Goal: Task Accomplishment & Management: Complete application form

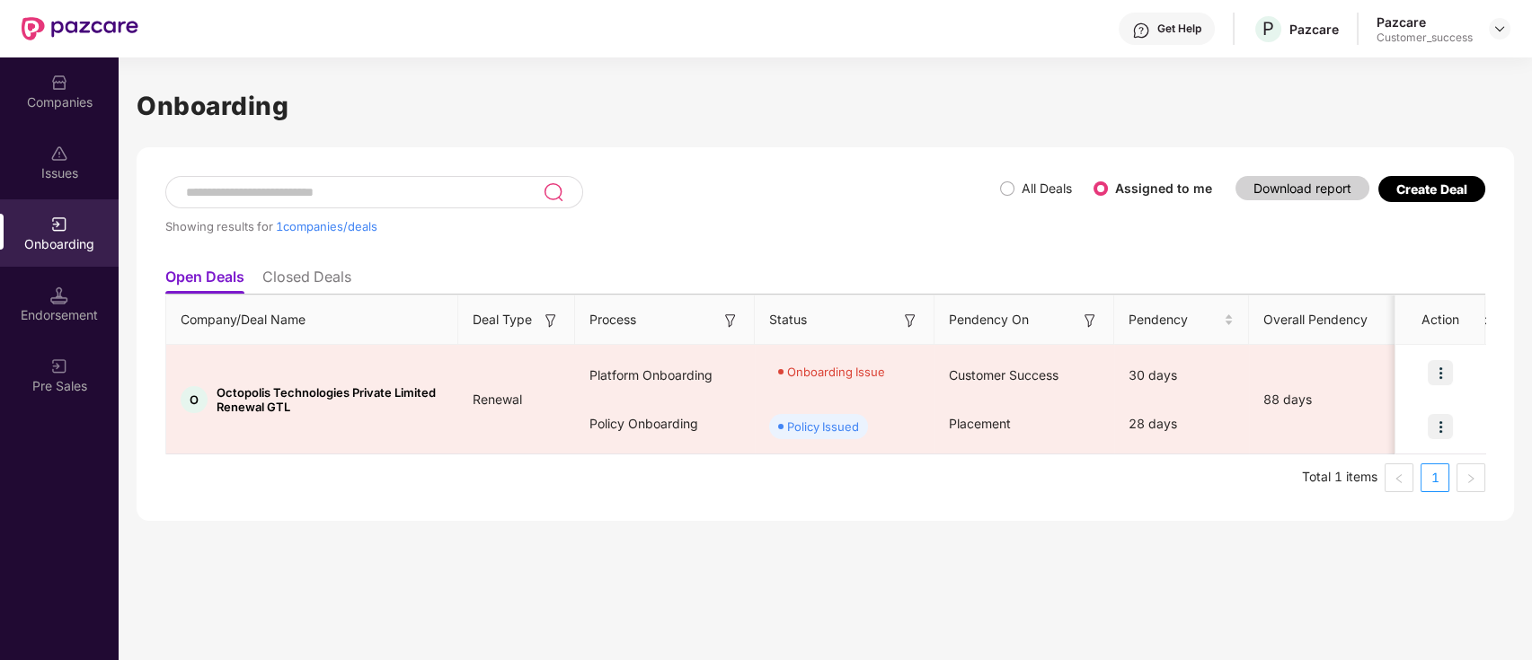
click at [43, 246] on div "Onboarding" at bounding box center [59, 244] width 119 height 18
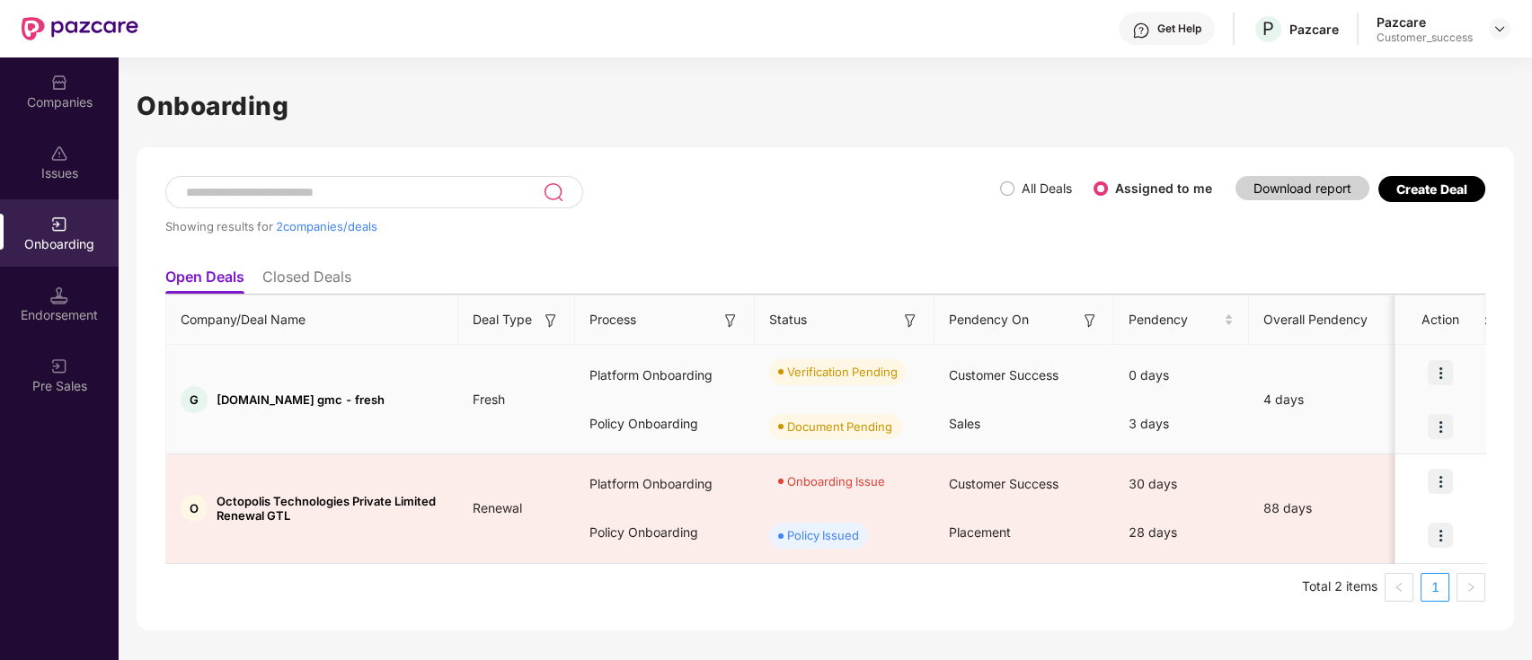
click at [1445, 374] on img at bounding box center [1440, 372] width 25 height 25
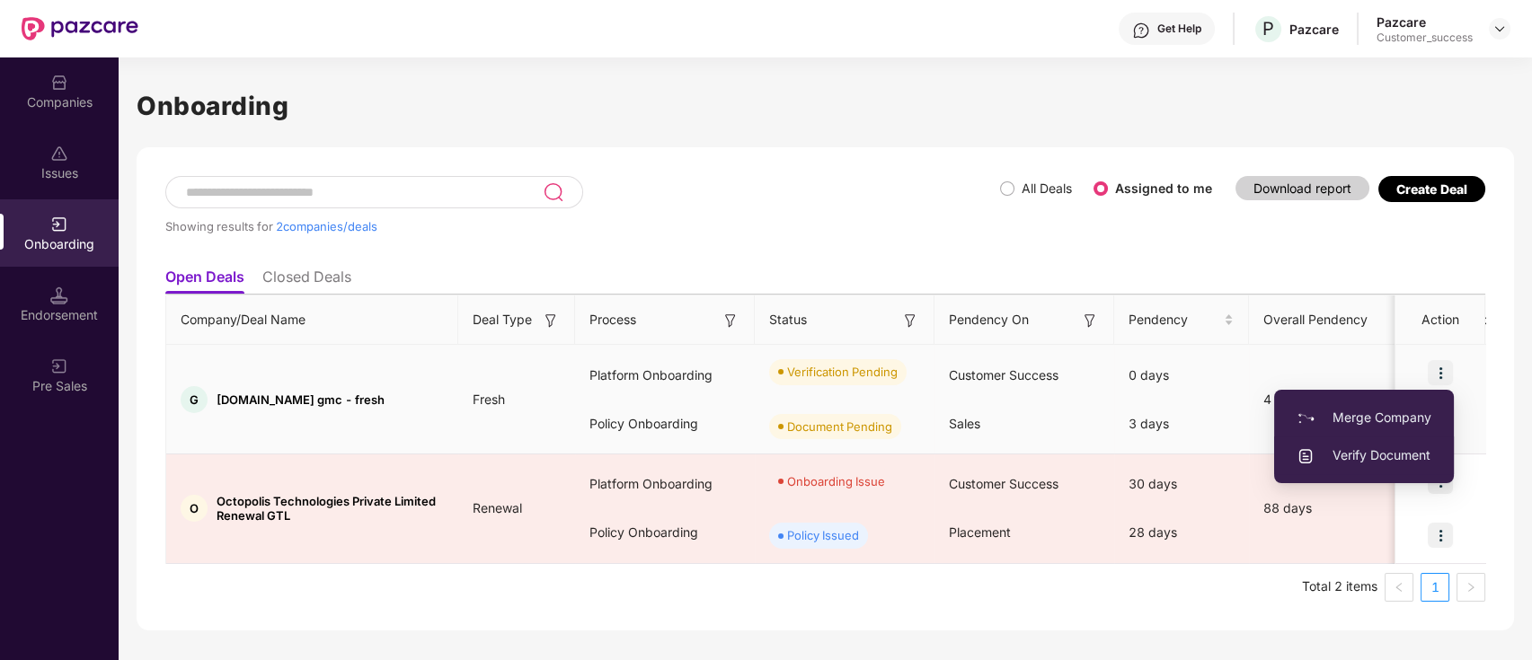
click at [1383, 447] on span "Verify Document" at bounding box center [1364, 456] width 135 height 20
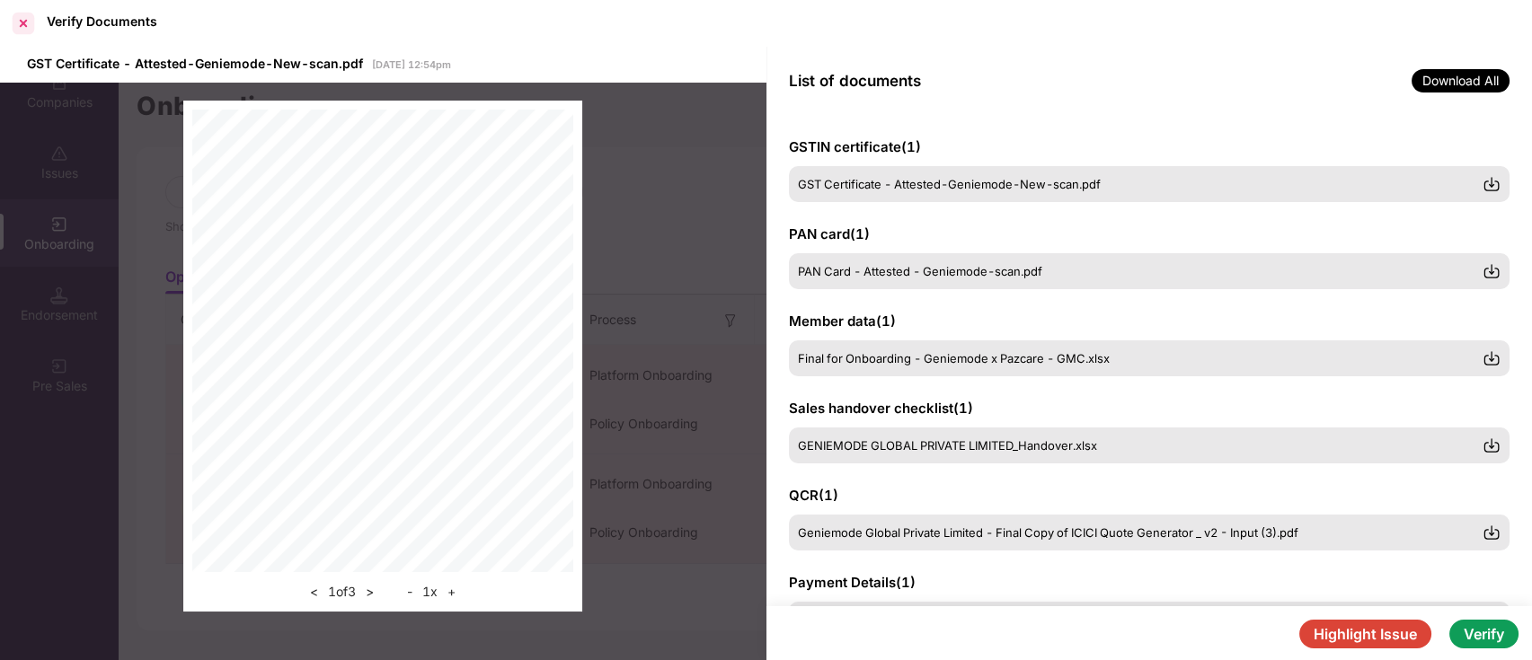
click at [32, 29] on div at bounding box center [23, 23] width 29 height 29
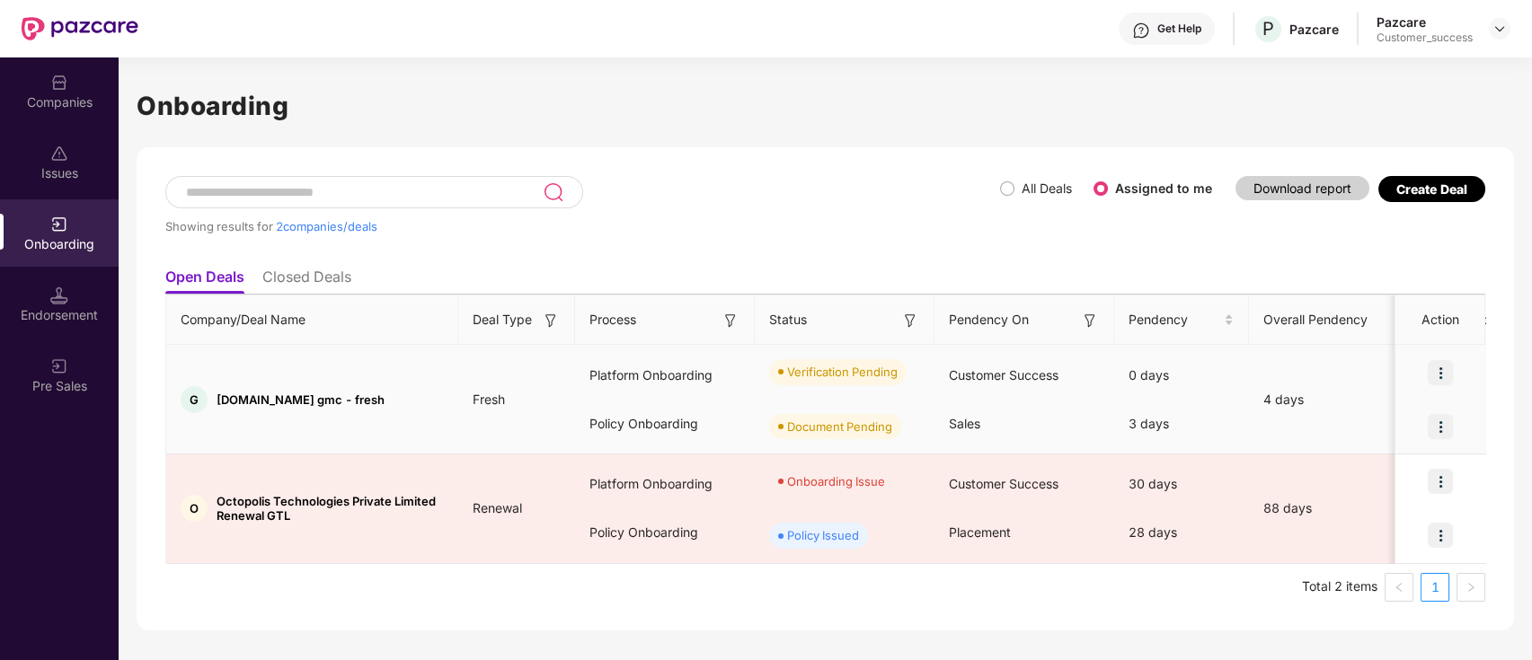
click at [1438, 376] on img at bounding box center [1440, 372] width 25 height 25
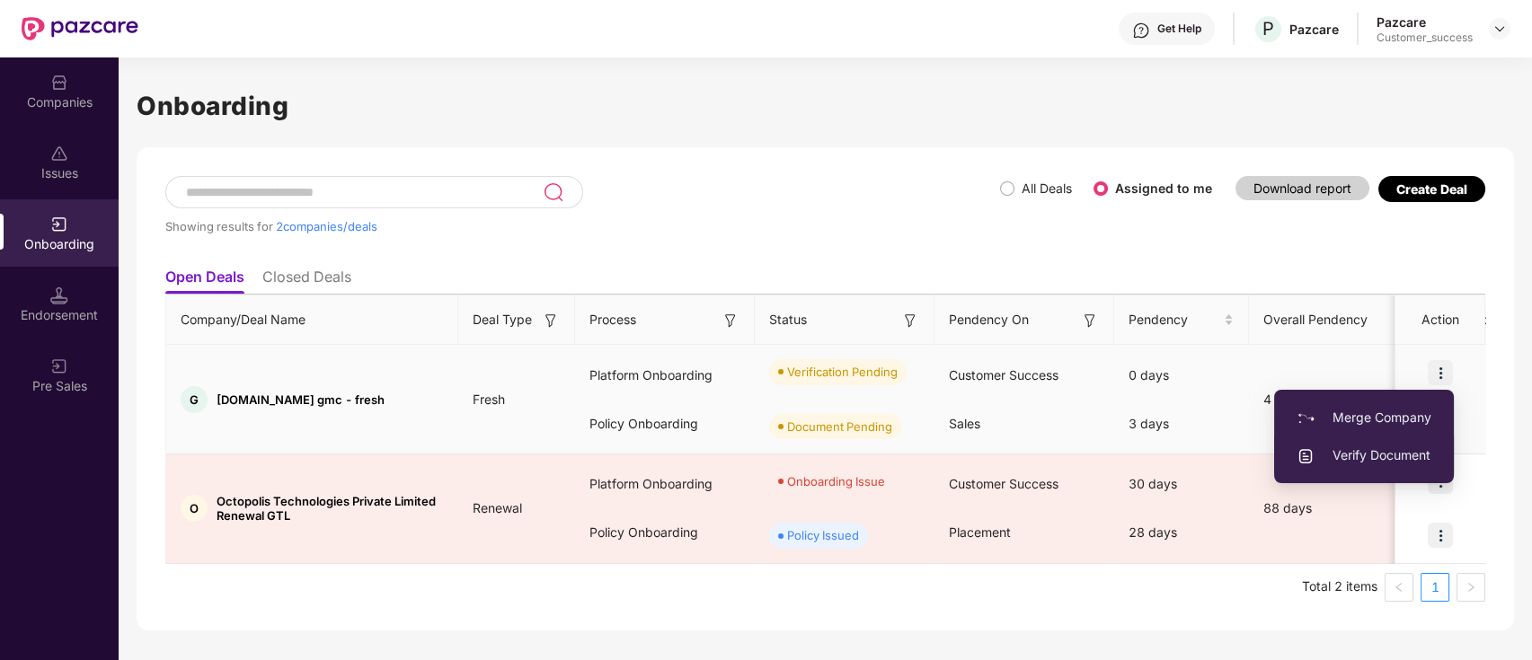
click at [1355, 460] on span "Verify Document" at bounding box center [1364, 456] width 135 height 20
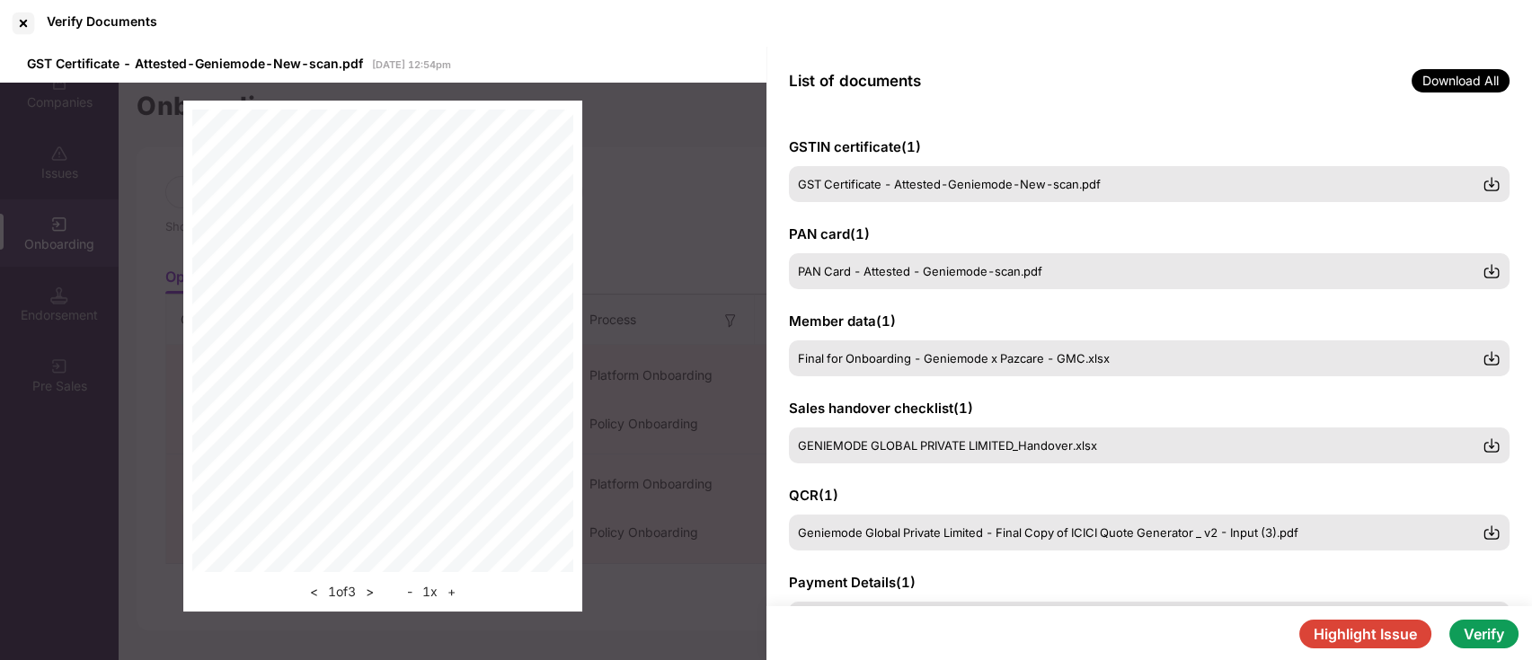
click at [666, 177] on div "< 1 of 3 > - 1 x +" at bounding box center [383, 356] width 766 height 547
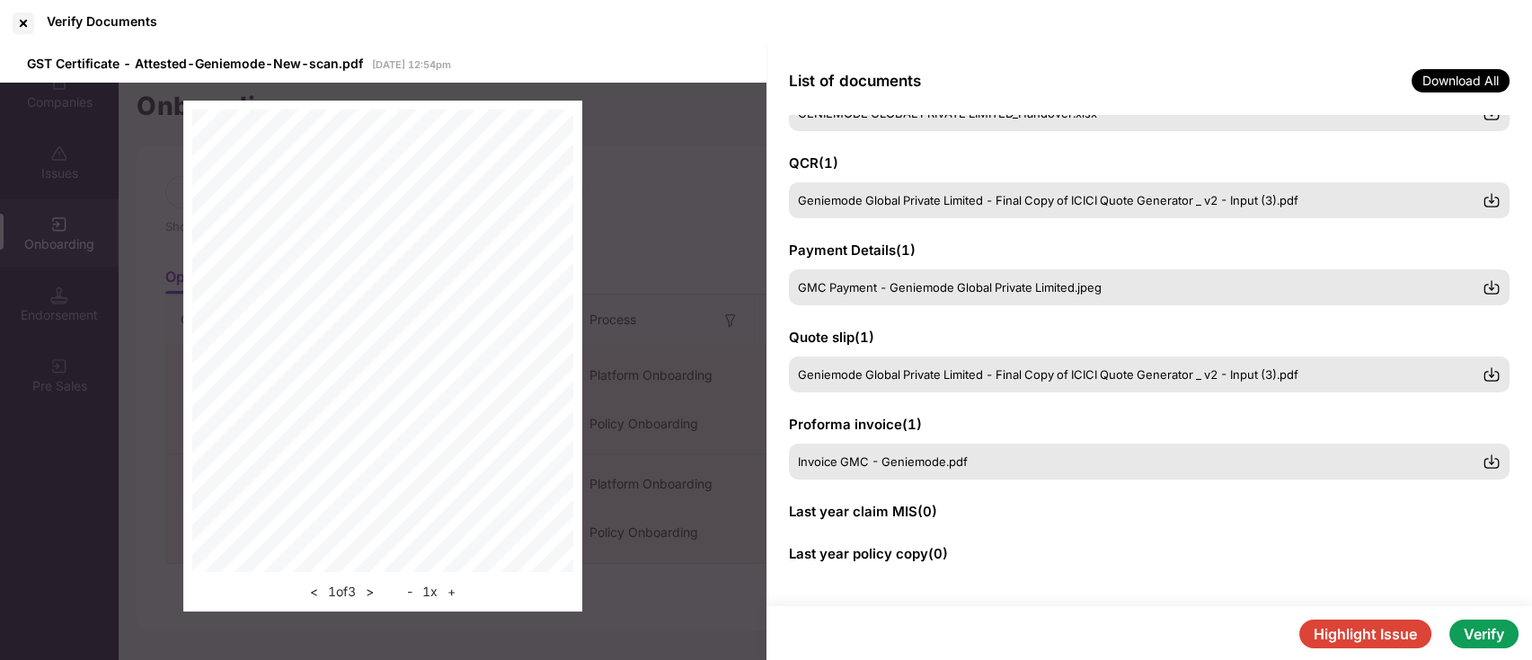
scroll to position [333, 0]
click at [740, 211] on div "< 1 of 3 > - 1 x +" at bounding box center [383, 356] width 766 height 547
click at [31, 21] on div at bounding box center [23, 23] width 29 height 29
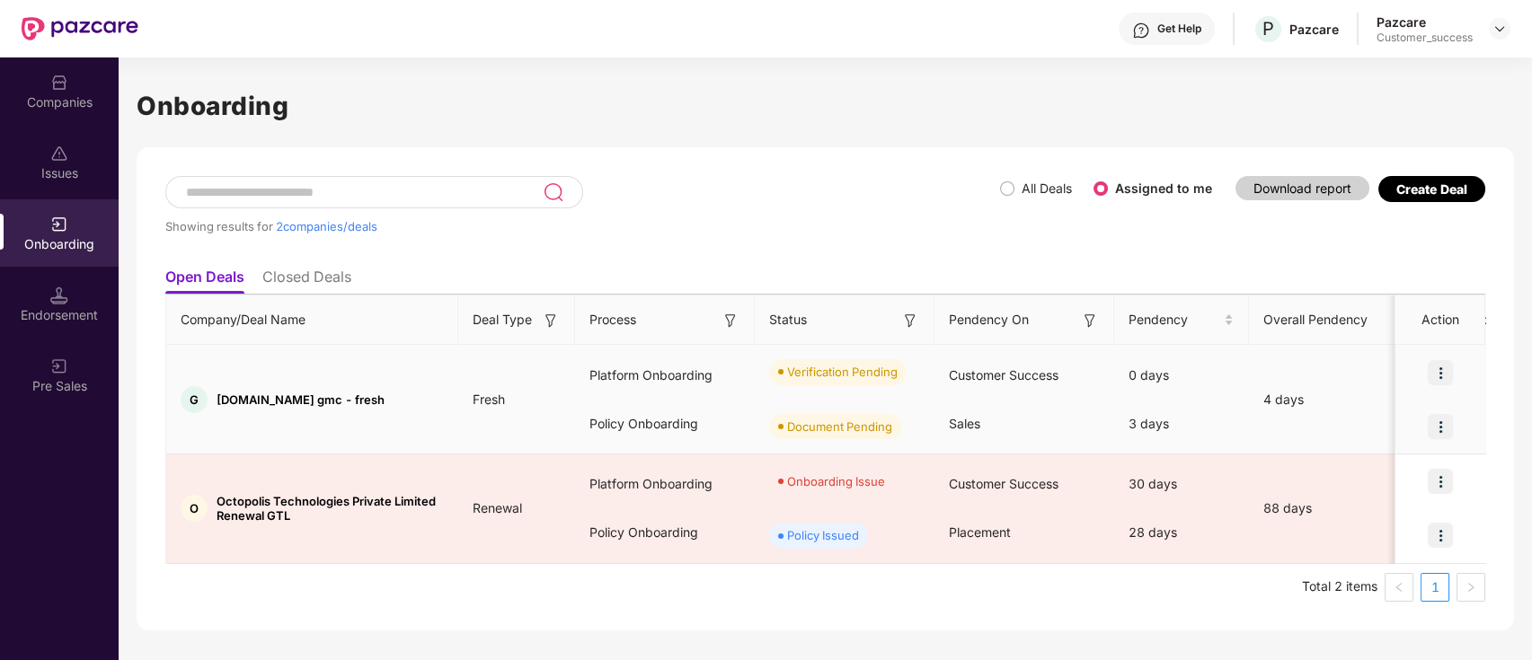
click at [1442, 367] on img at bounding box center [1440, 372] width 25 height 25
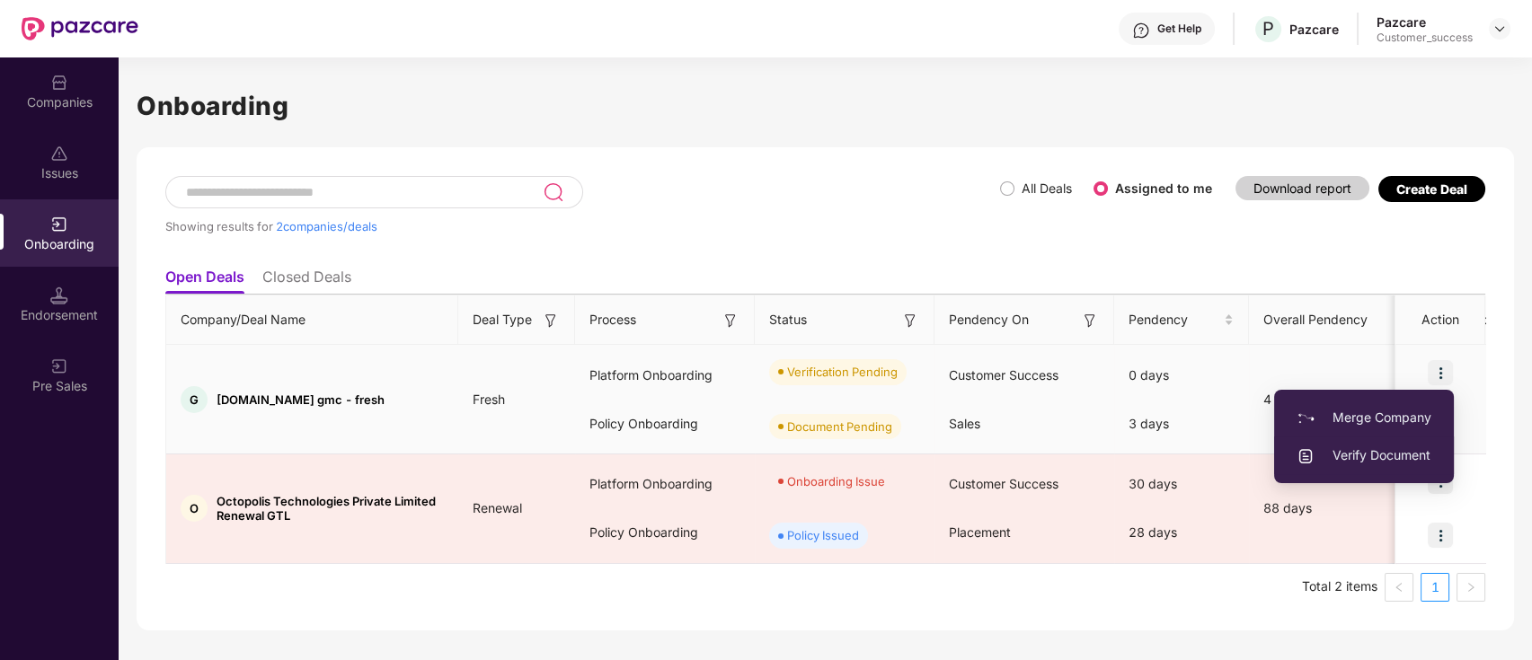
click at [1387, 448] on span "Verify Document" at bounding box center [1364, 456] width 135 height 20
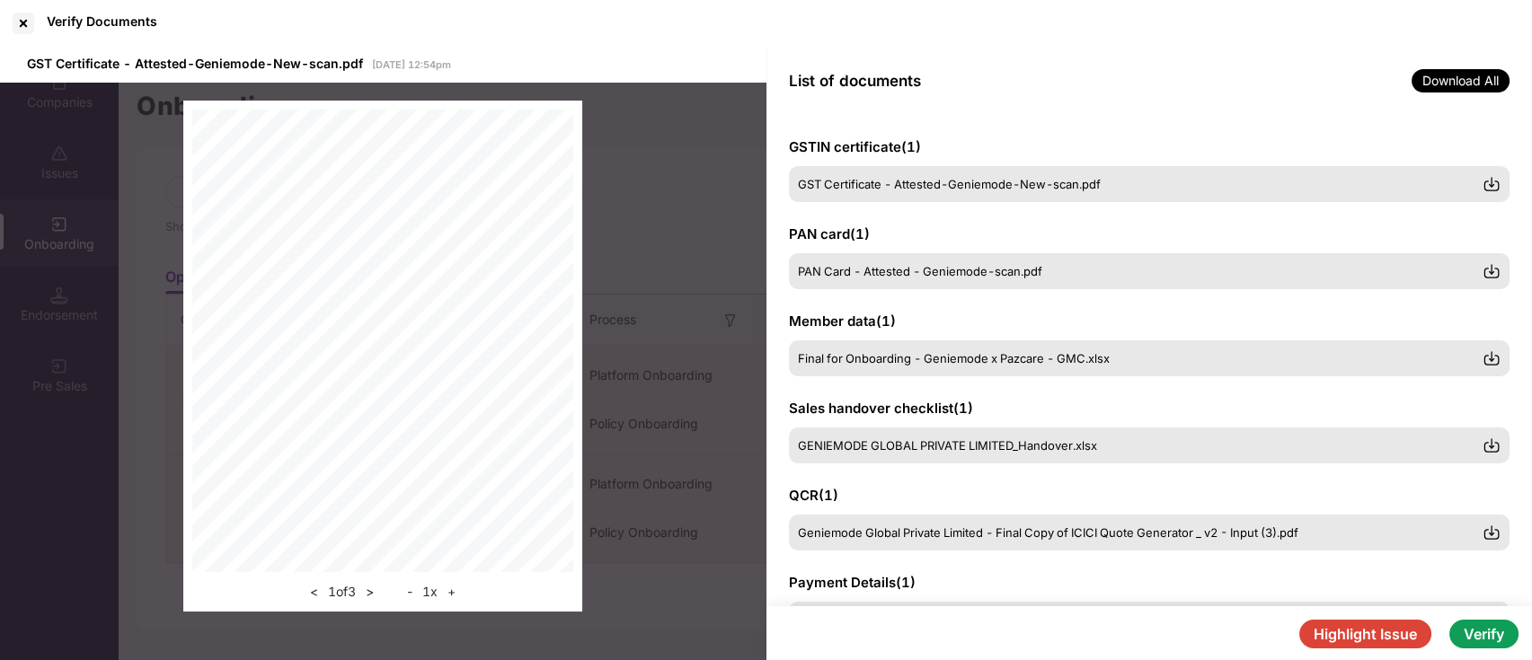
click at [1474, 78] on span "Download All" at bounding box center [1461, 80] width 98 height 23
click at [10, 18] on div at bounding box center [23, 23] width 29 height 29
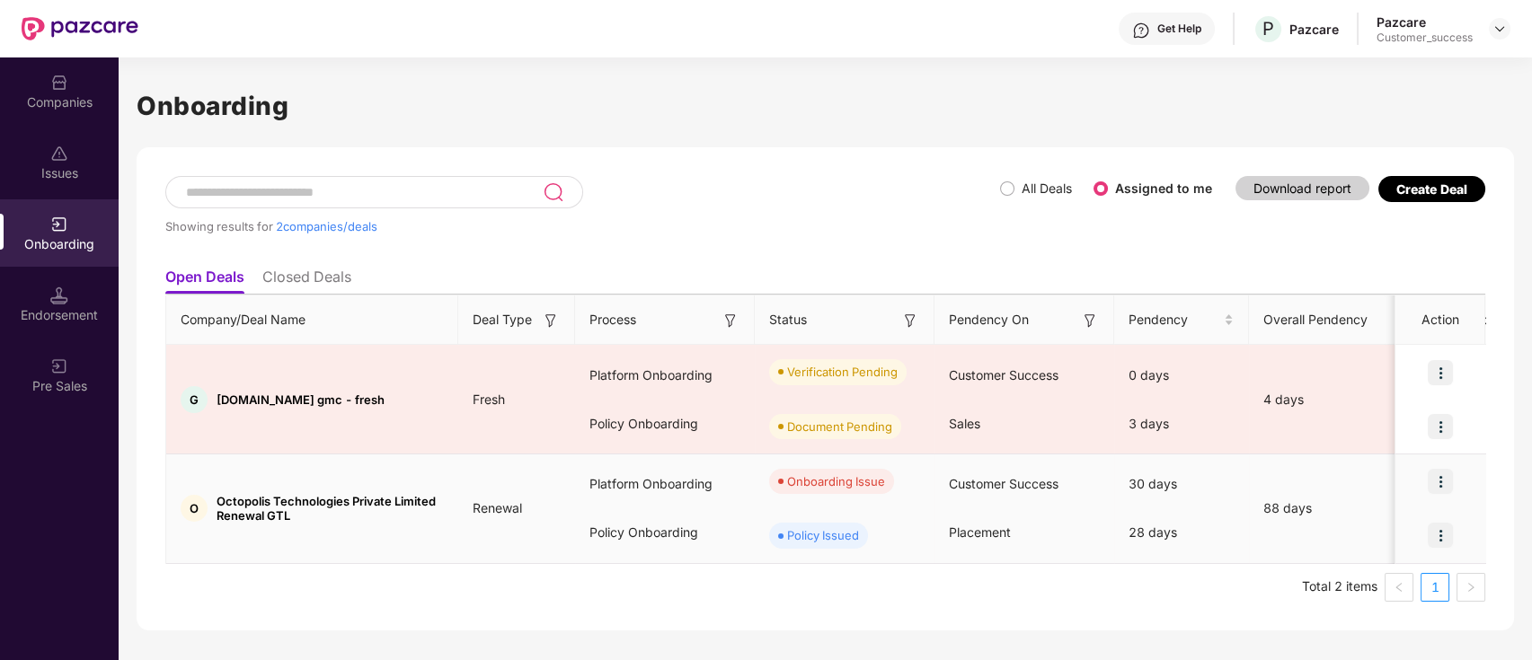
click at [1440, 482] on img at bounding box center [1440, 481] width 25 height 25
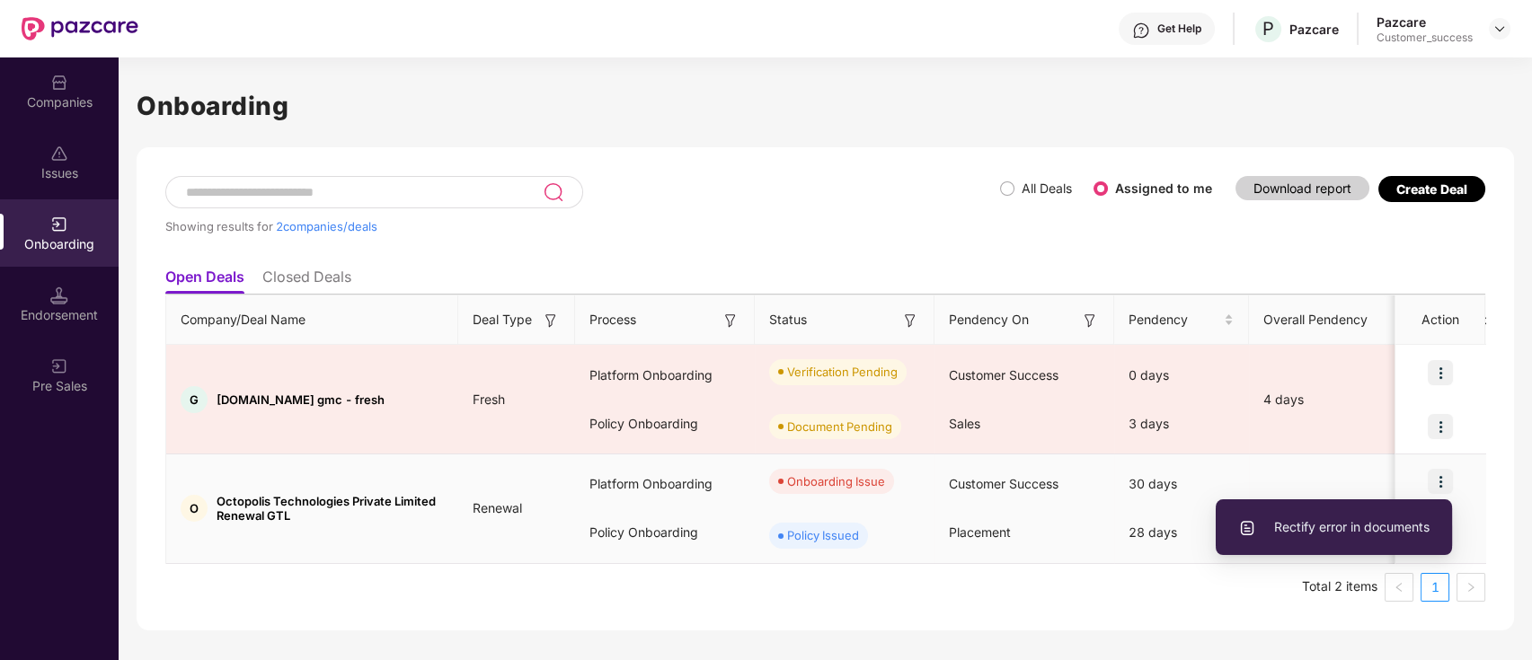
click at [1351, 526] on span "Rectify error in documents" at bounding box center [1333, 528] width 191 height 20
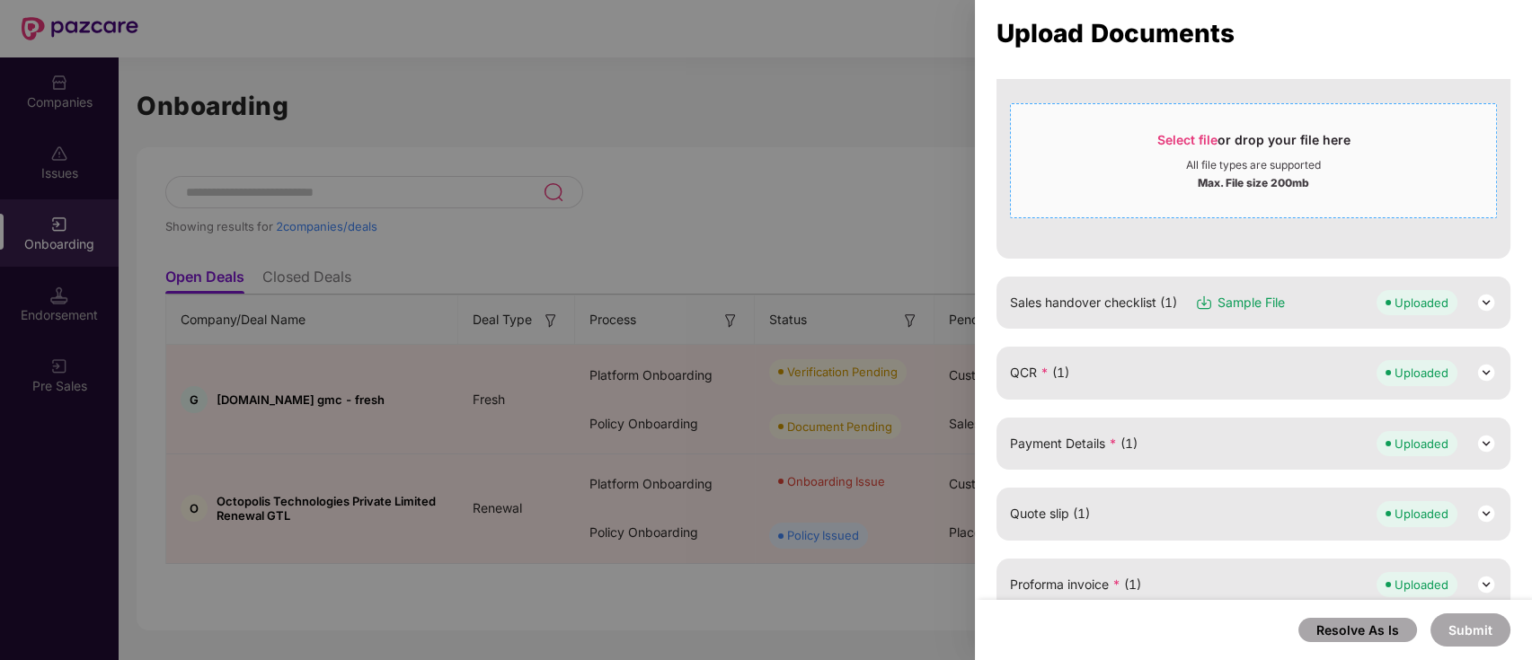
scroll to position [128, 0]
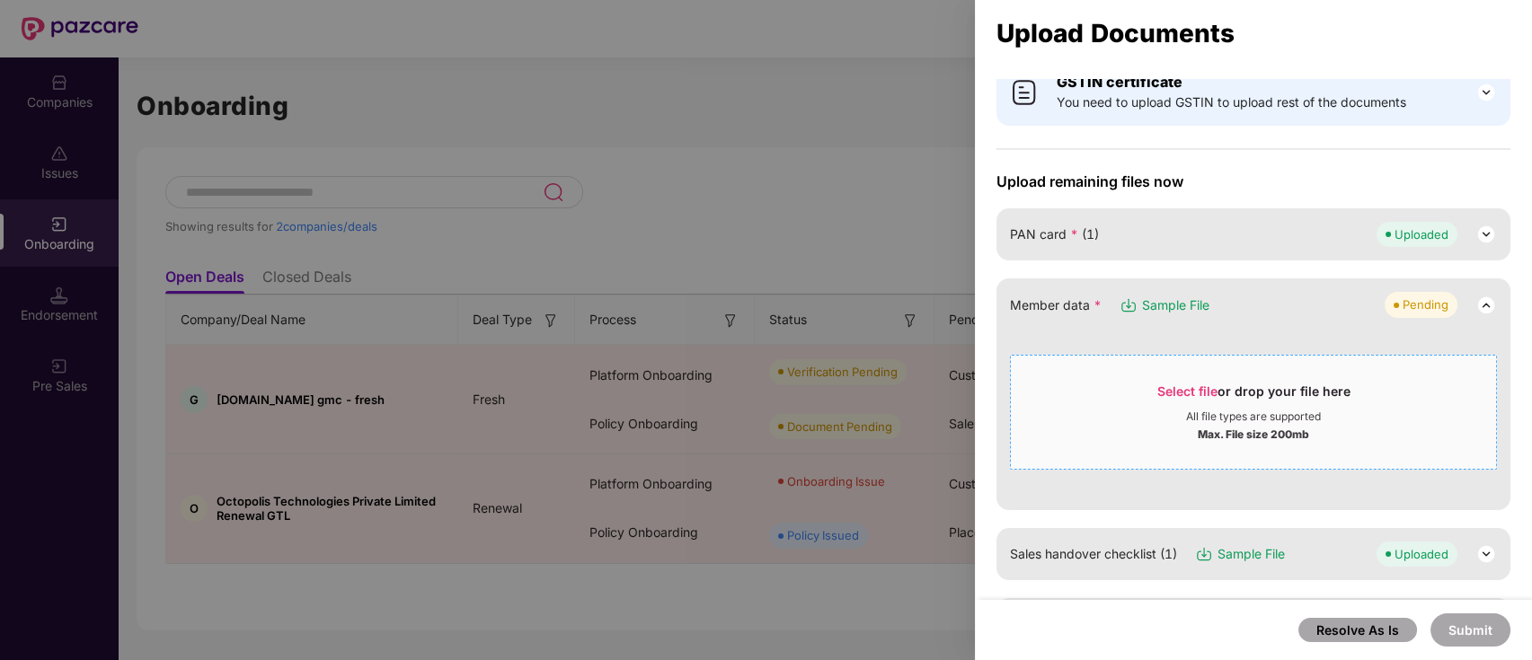
click at [1234, 401] on div "Select file or drop your file here" at bounding box center [1253, 396] width 193 height 27
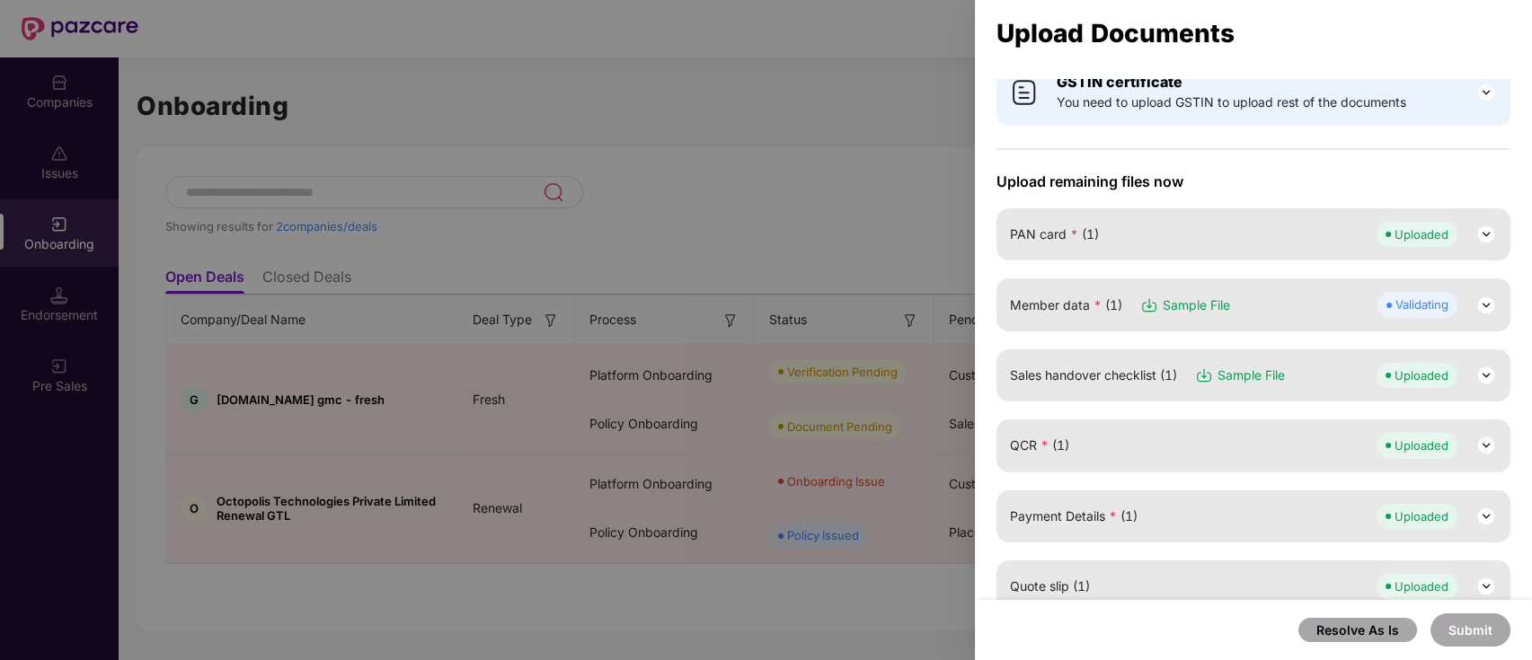
click at [1478, 306] on img at bounding box center [1486, 306] width 22 height 22
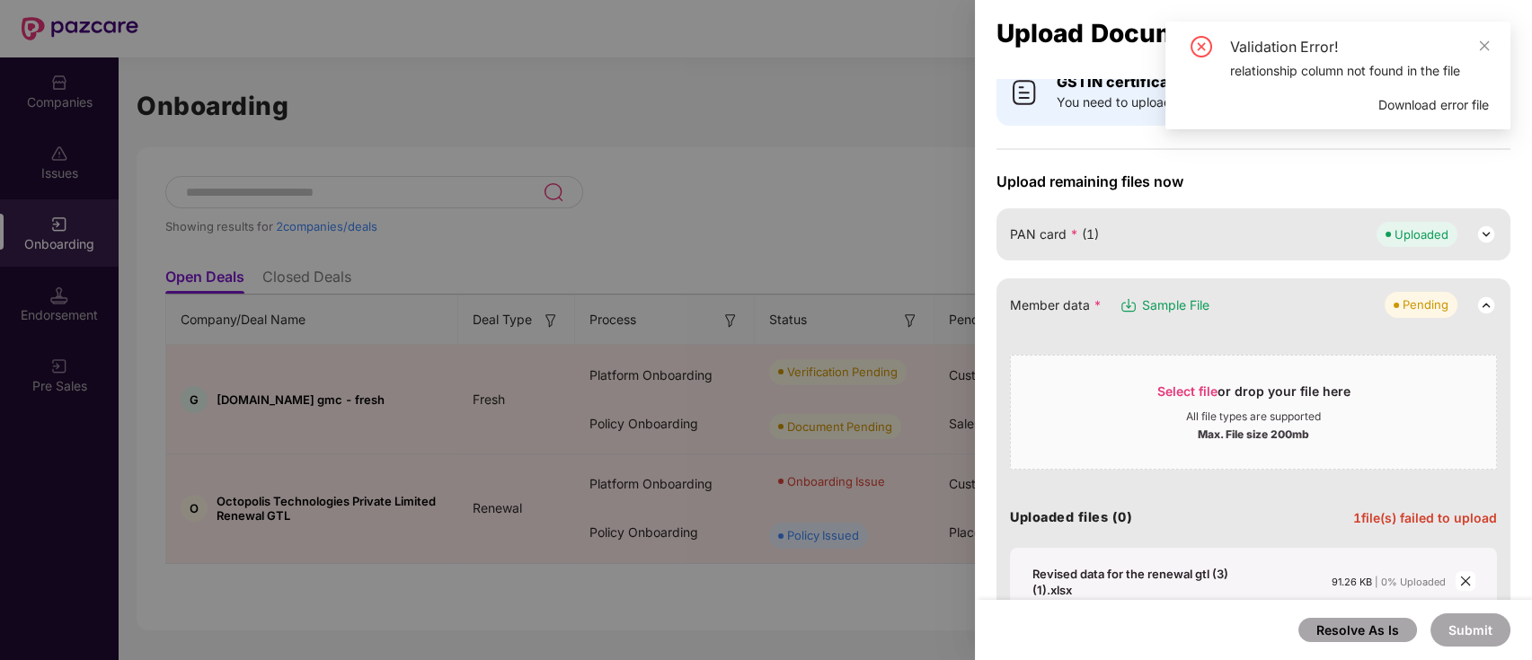
click at [1342, 53] on div "Validation Error!" at bounding box center [1359, 47] width 259 height 22
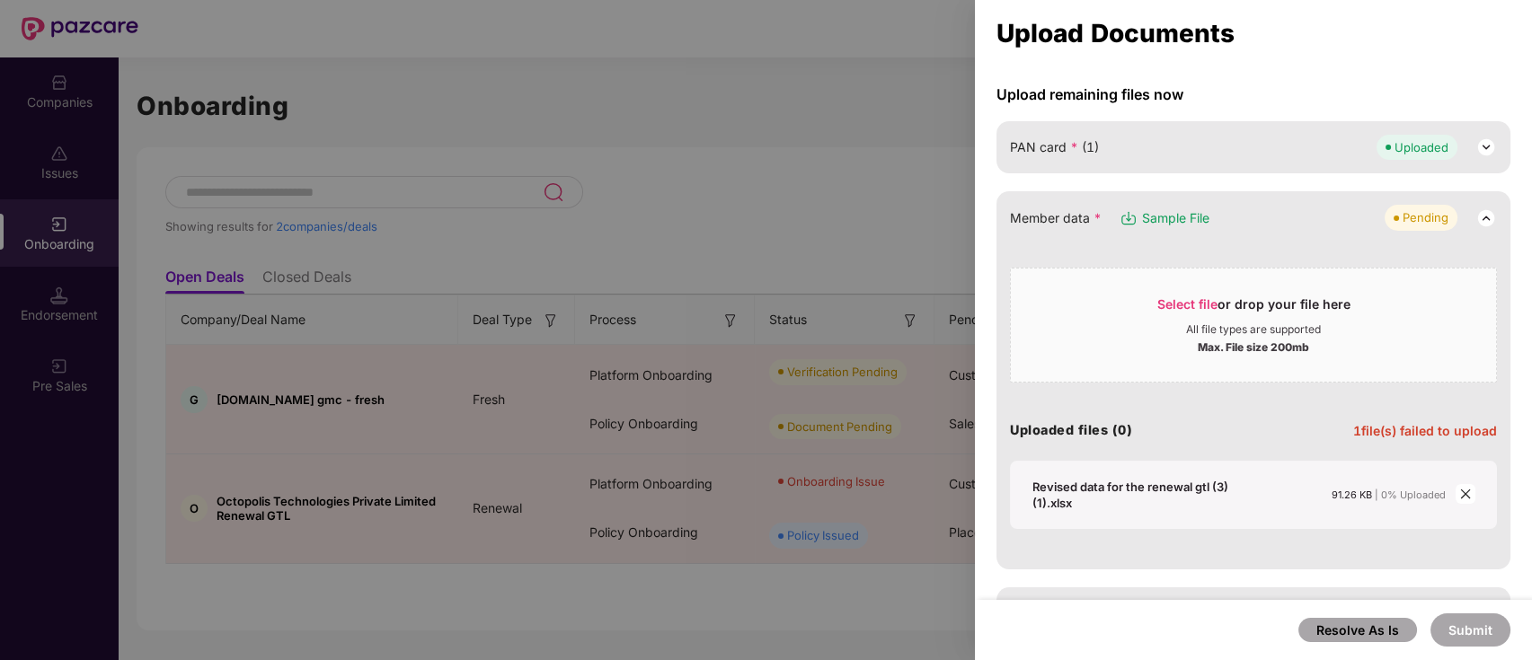
scroll to position [217, 0]
click at [1464, 487] on icon "close" at bounding box center [1465, 493] width 13 height 13
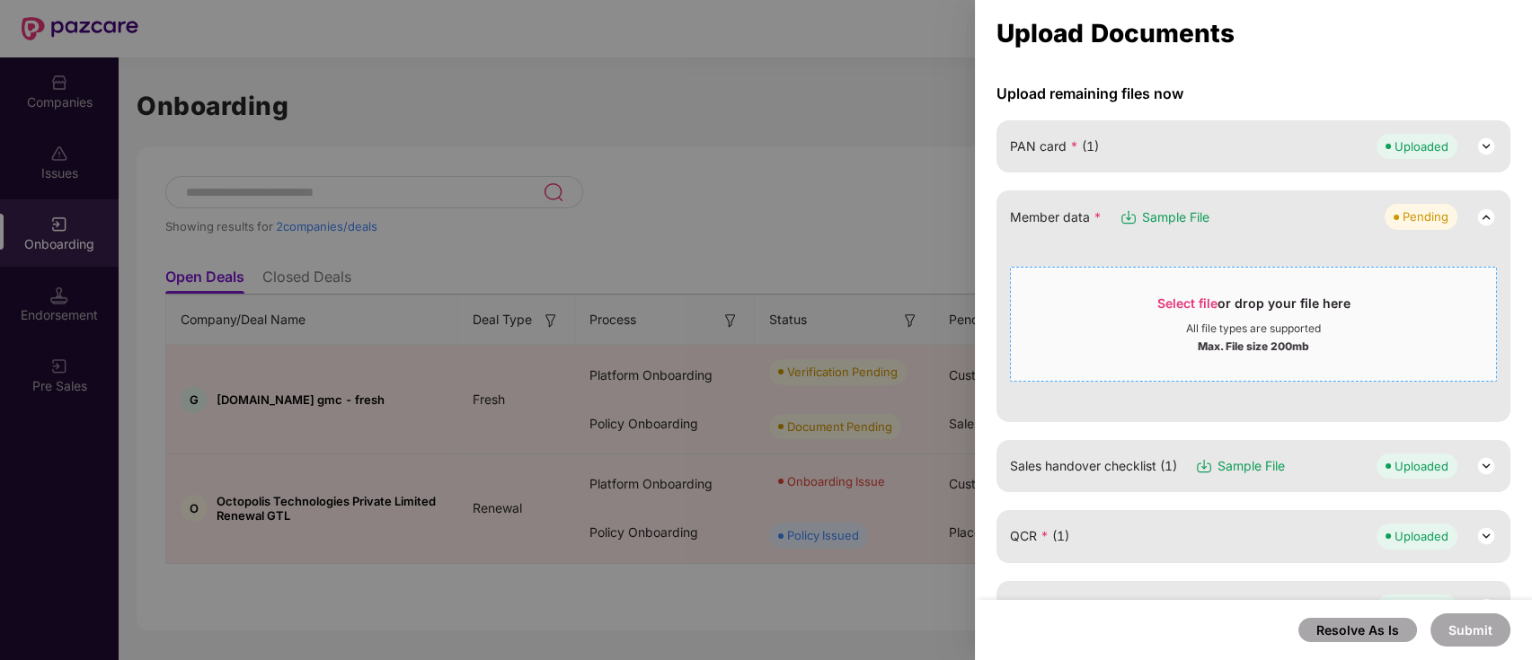
click at [1218, 314] on div "Select file or drop your file here" at bounding box center [1253, 308] width 193 height 27
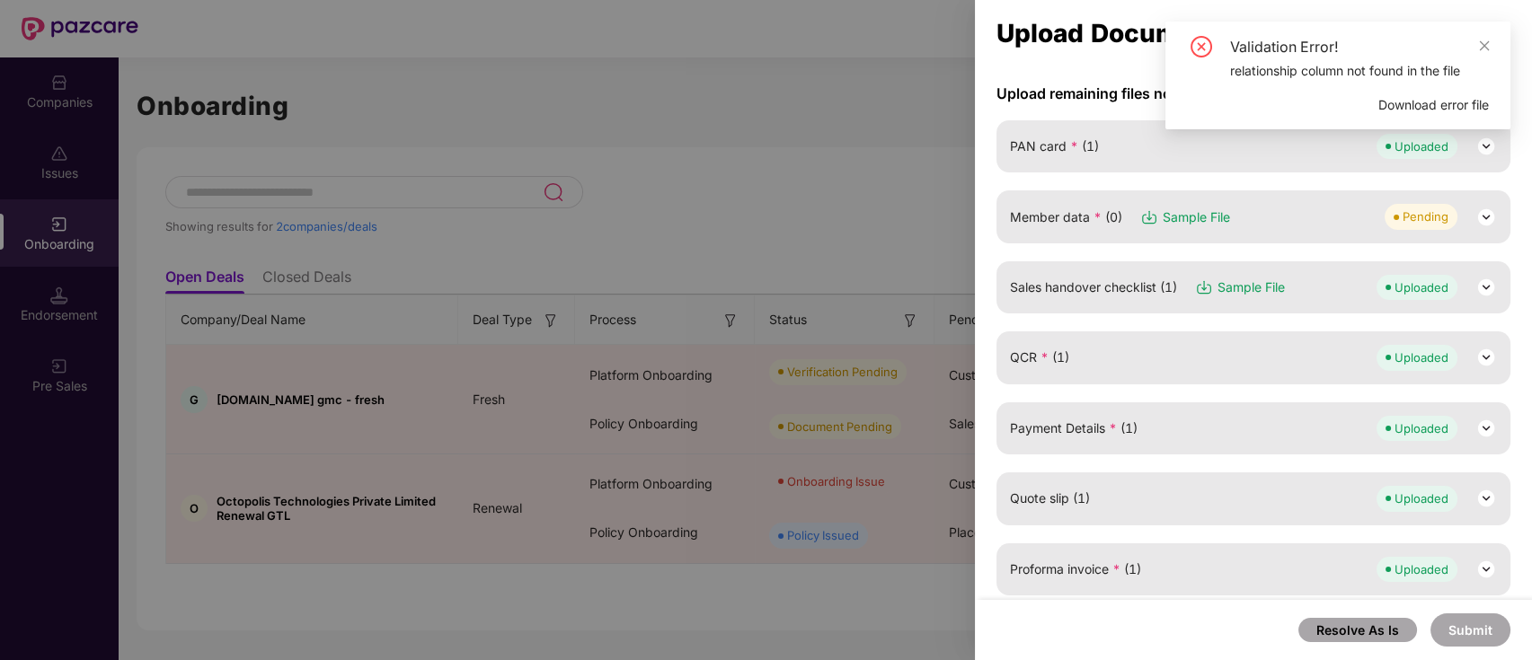
click at [1474, 369] on div "QCR * (1) Uploaded" at bounding box center [1254, 358] width 514 height 52
click at [1487, 349] on img at bounding box center [1486, 358] width 22 height 22
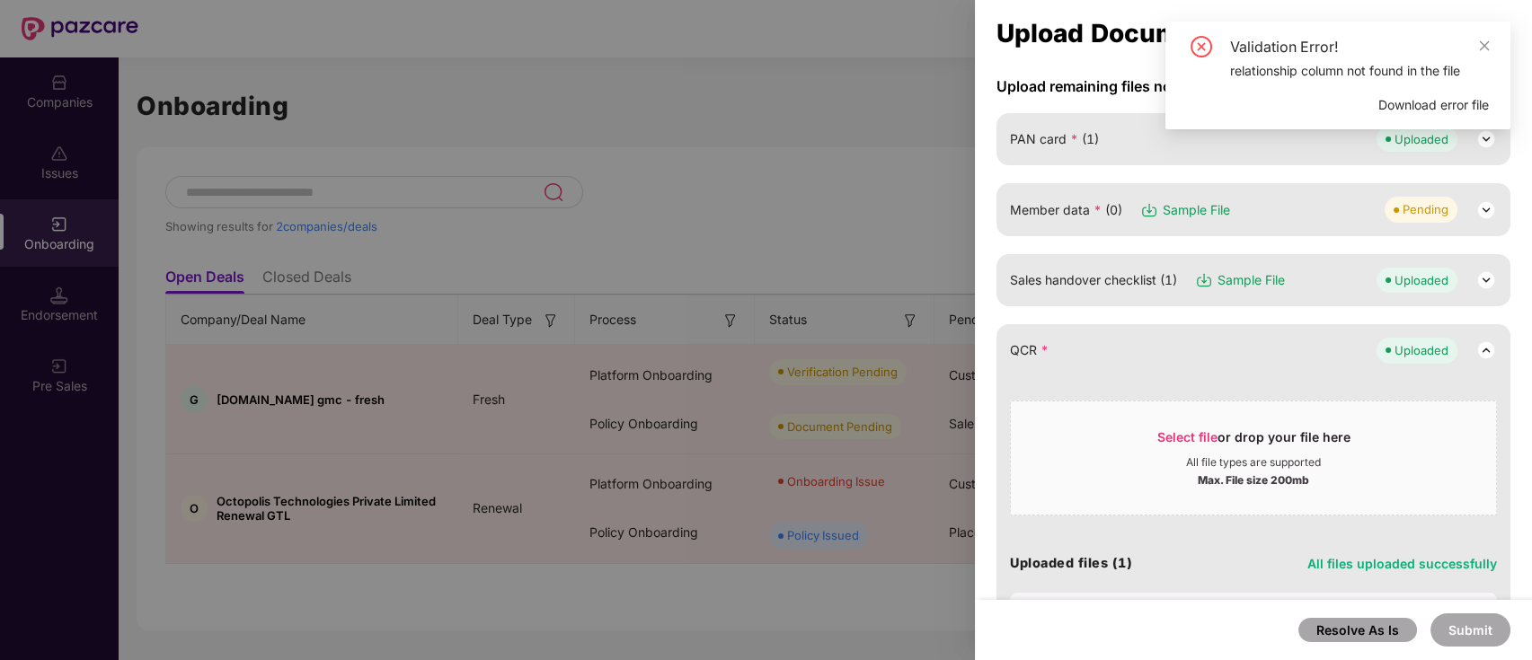
scroll to position [216, 0]
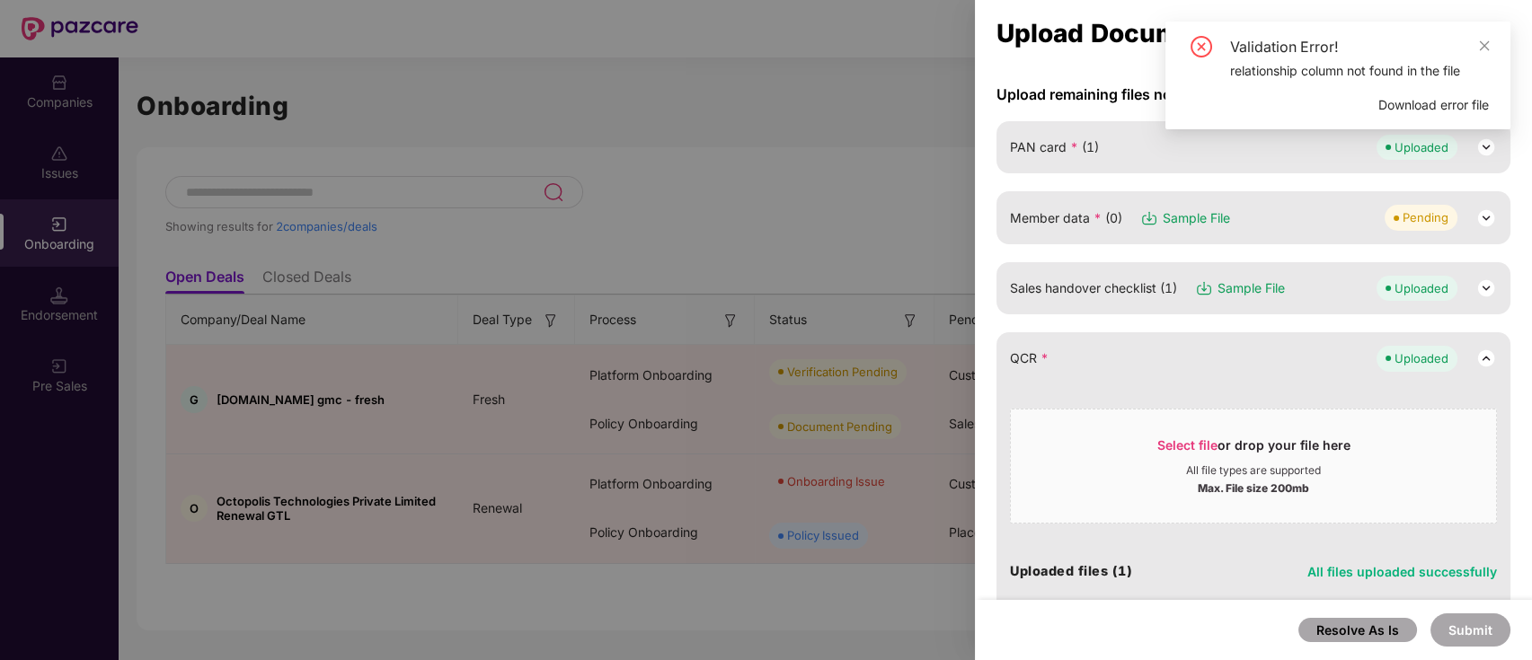
click at [1475, 284] on img at bounding box center [1486, 289] width 22 height 22
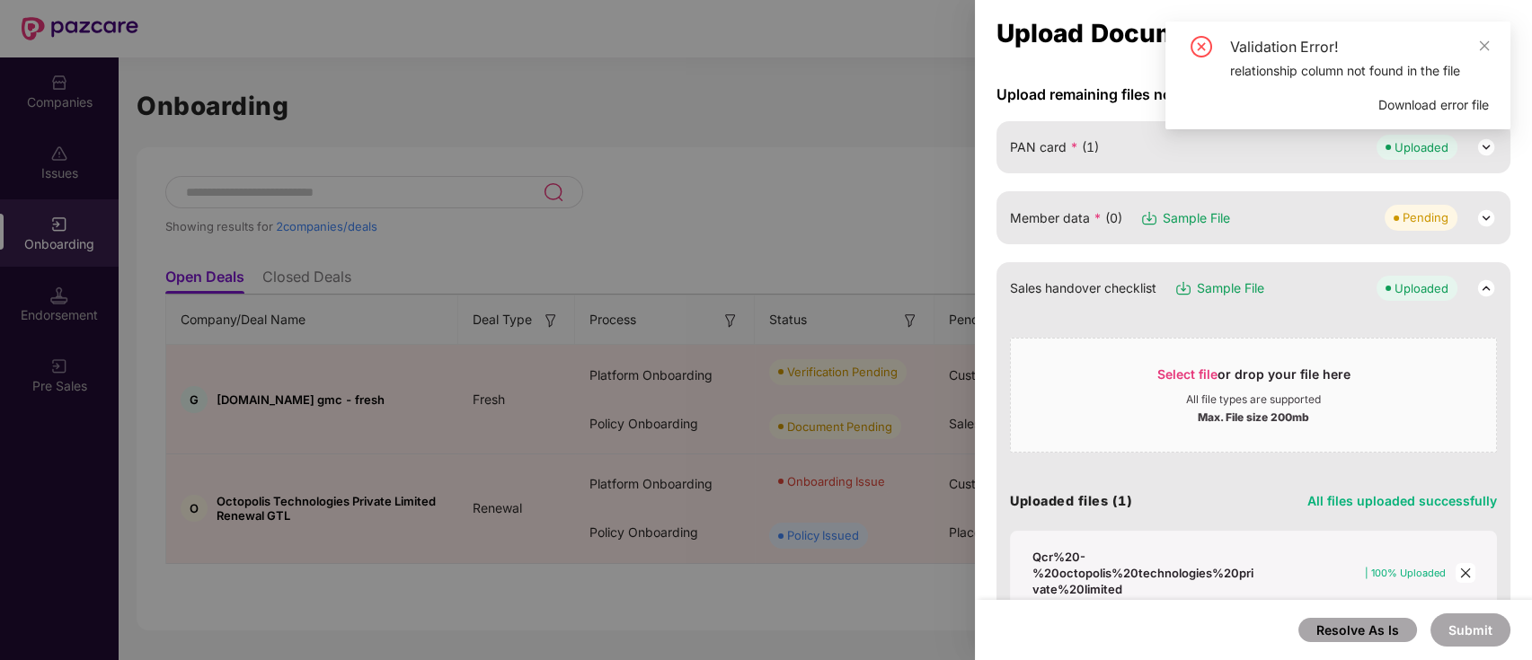
click at [1471, 212] on div "Pending" at bounding box center [1441, 217] width 112 height 25
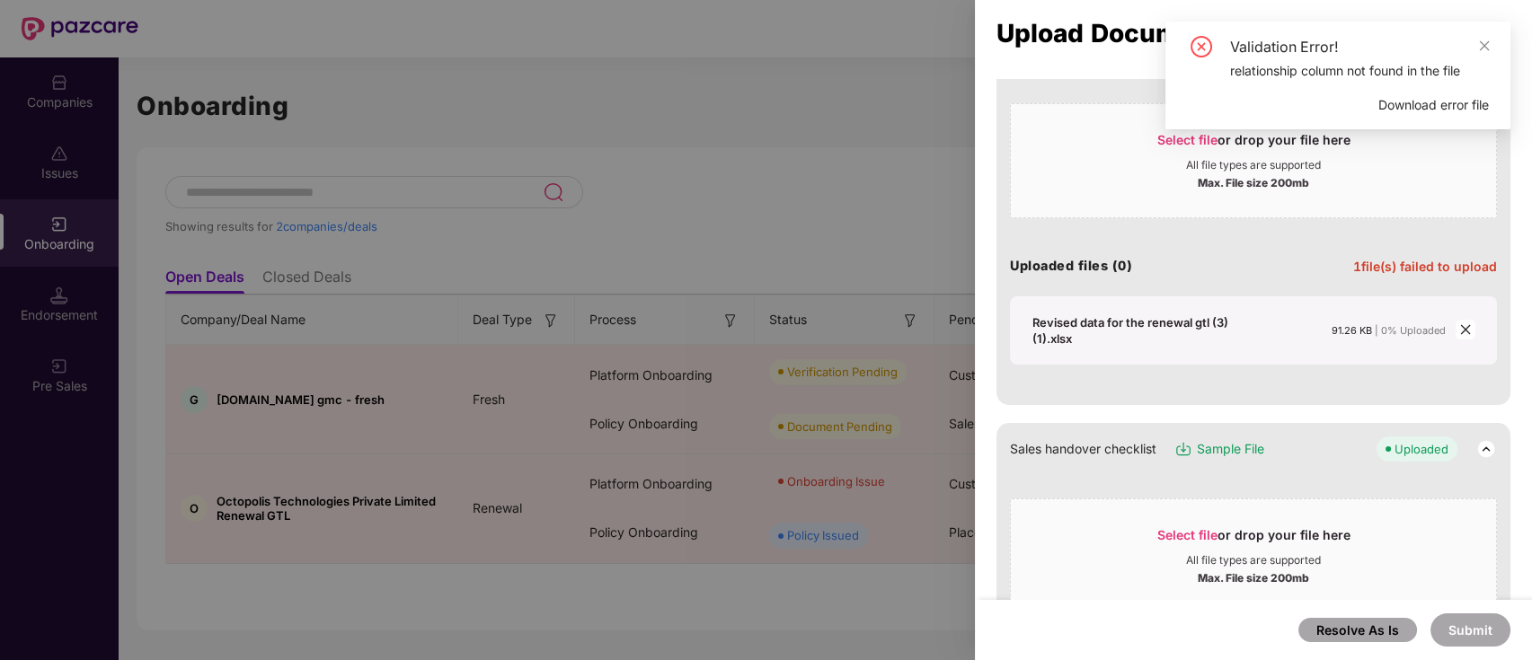
scroll to position [378, 0]
click at [1459, 332] on icon "close" at bounding box center [1465, 331] width 13 height 13
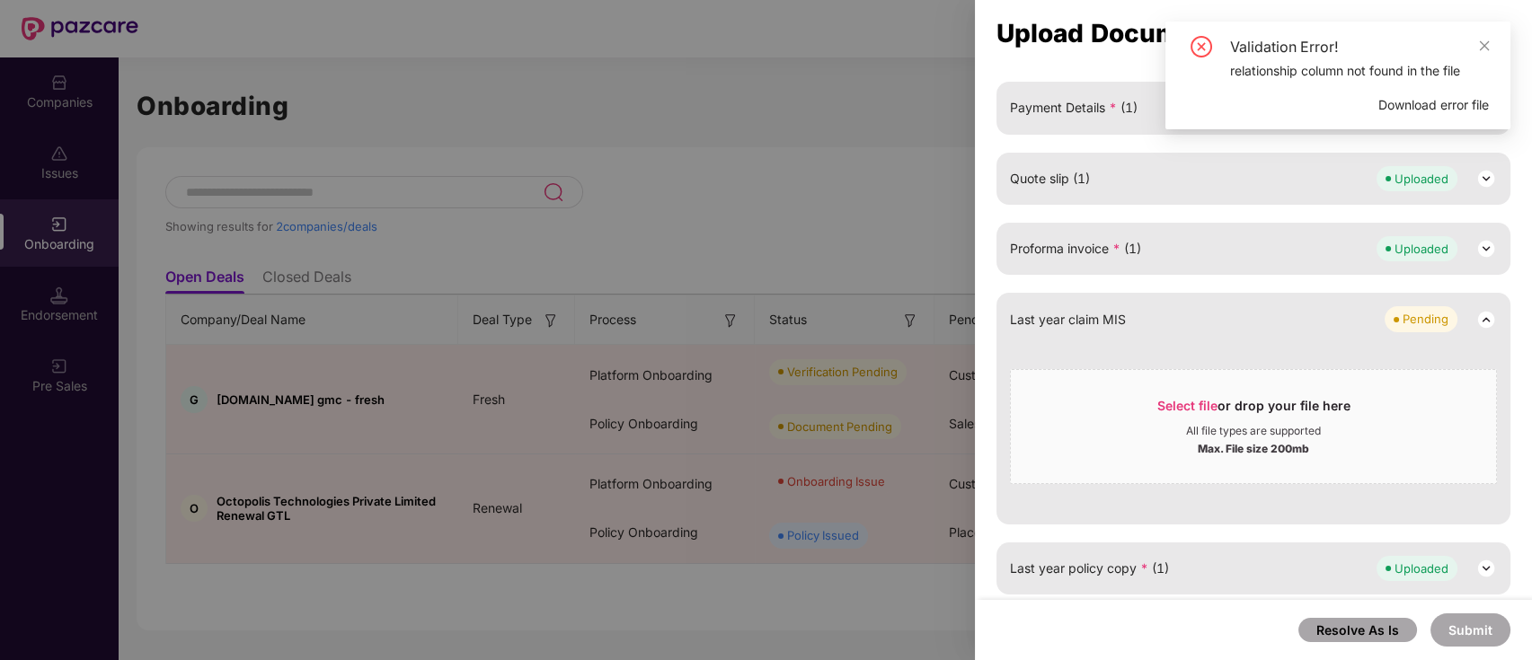
scroll to position [1381, 0]
click at [1484, 42] on icon "close" at bounding box center [1484, 46] width 13 height 13
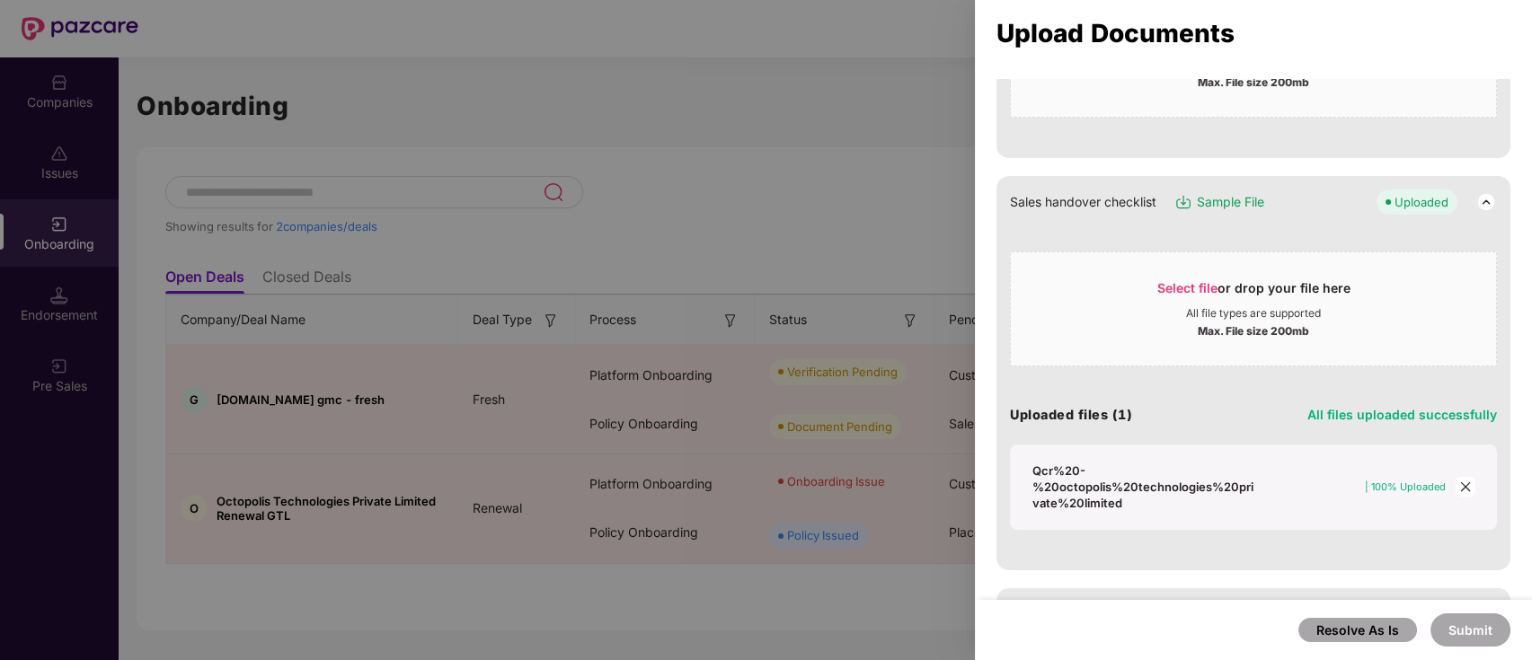
scroll to position [0, 0]
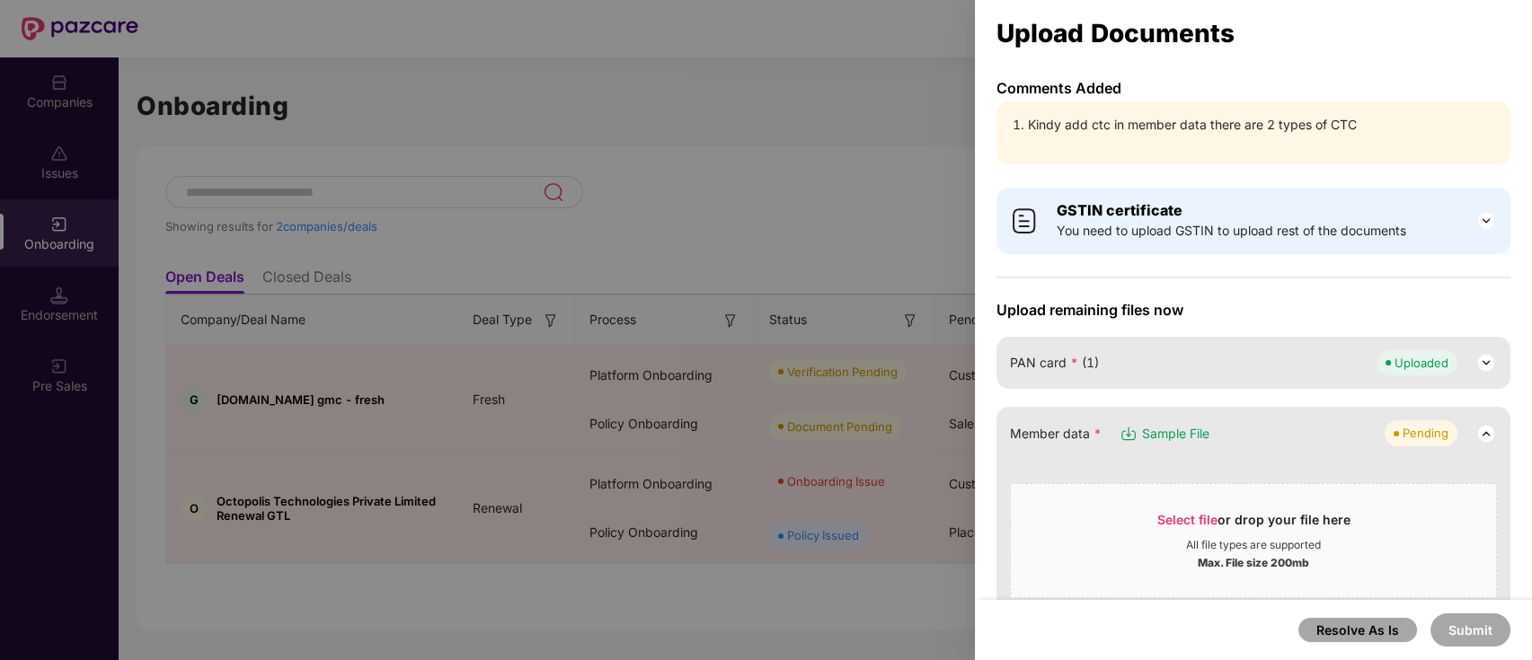
click at [797, 177] on div at bounding box center [766, 330] width 1532 height 660
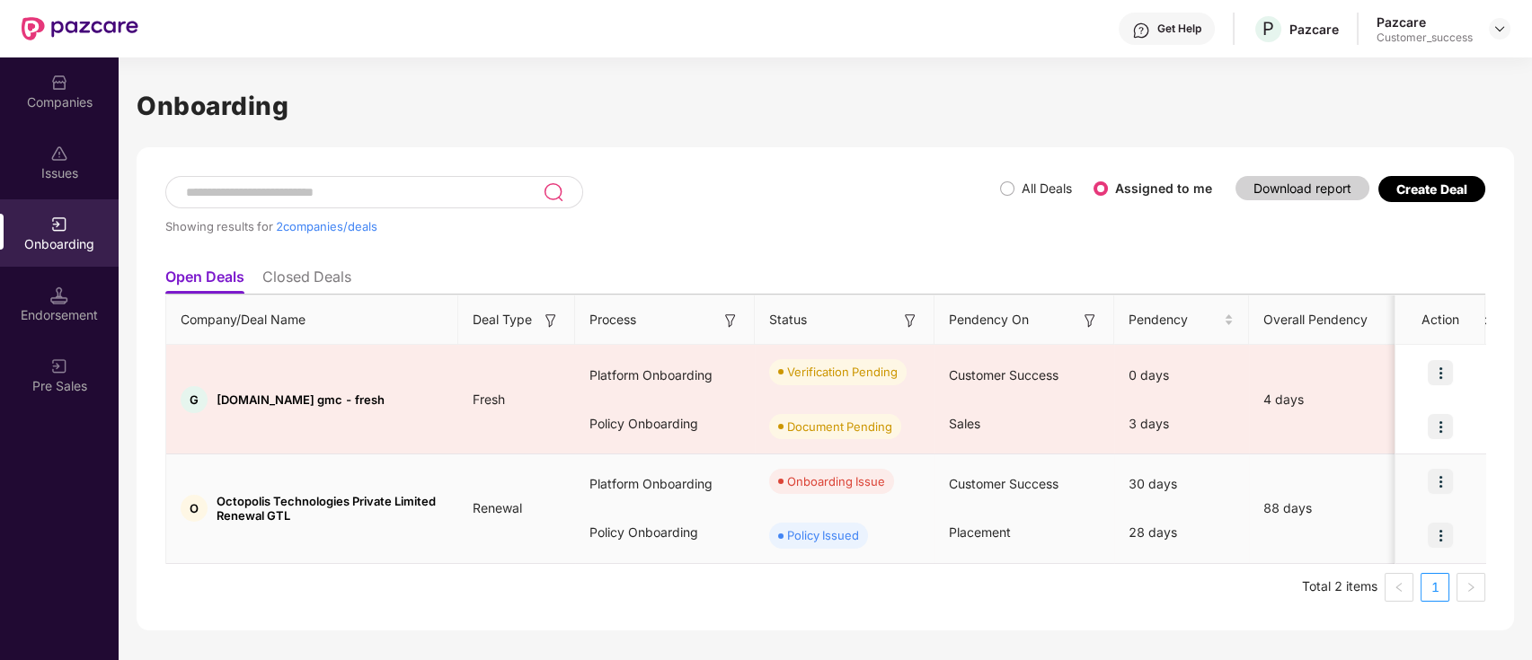
click at [1441, 478] on img at bounding box center [1440, 481] width 25 height 25
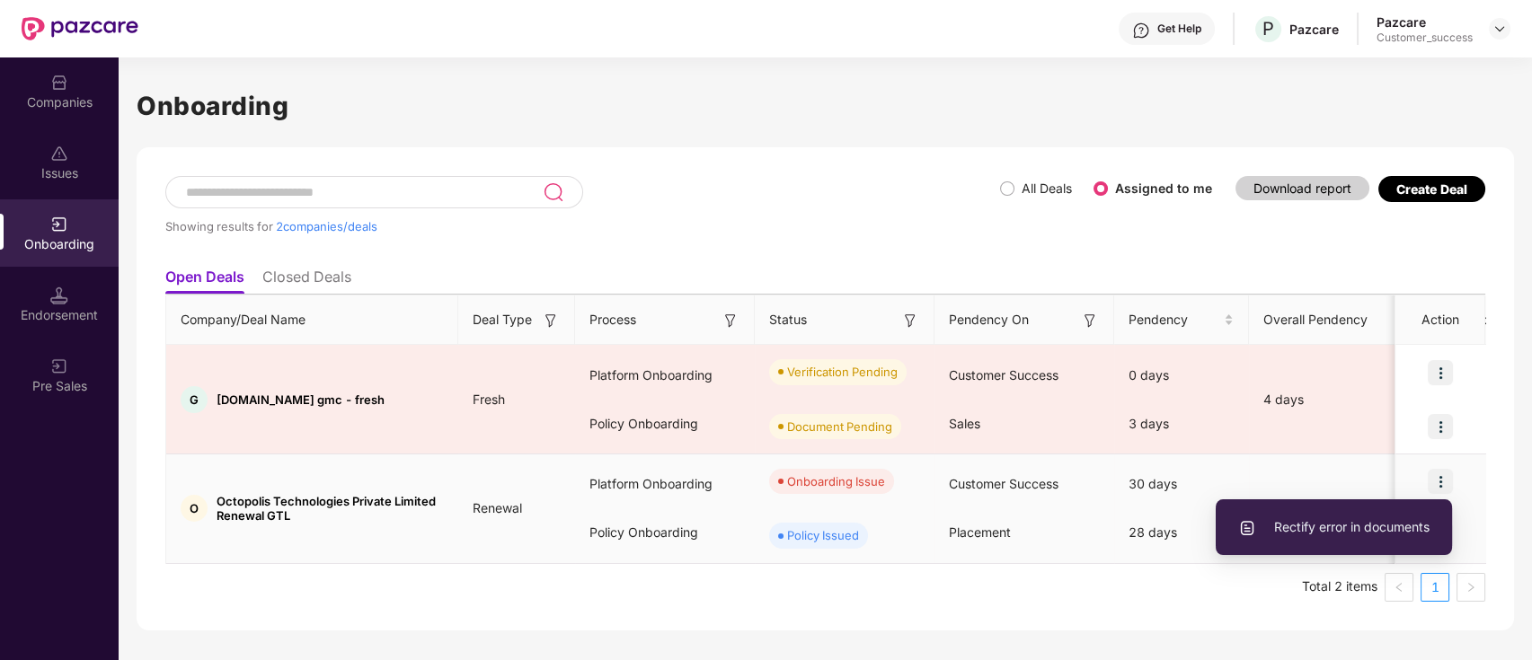
click at [1296, 526] on span "Rectify error in documents" at bounding box center [1333, 528] width 191 height 20
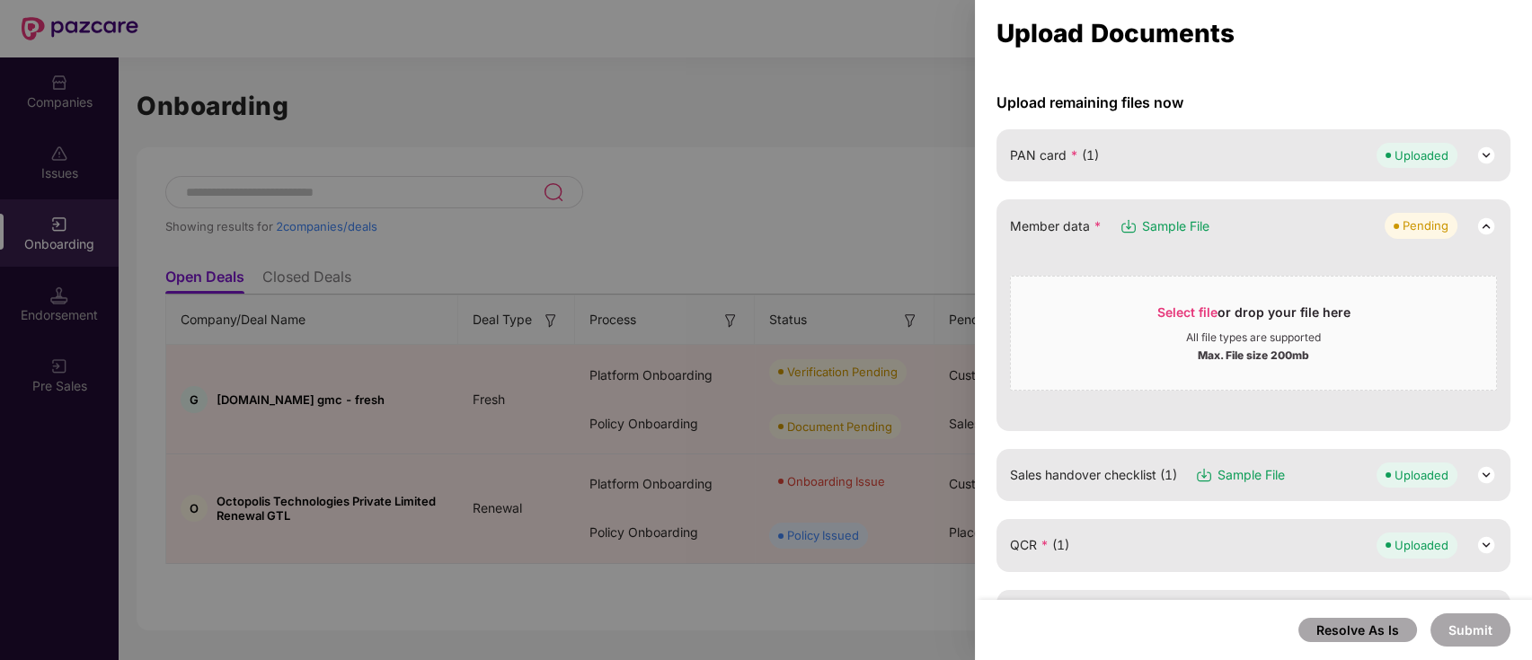
scroll to position [206, 0]
click at [1480, 466] on img at bounding box center [1486, 477] width 22 height 22
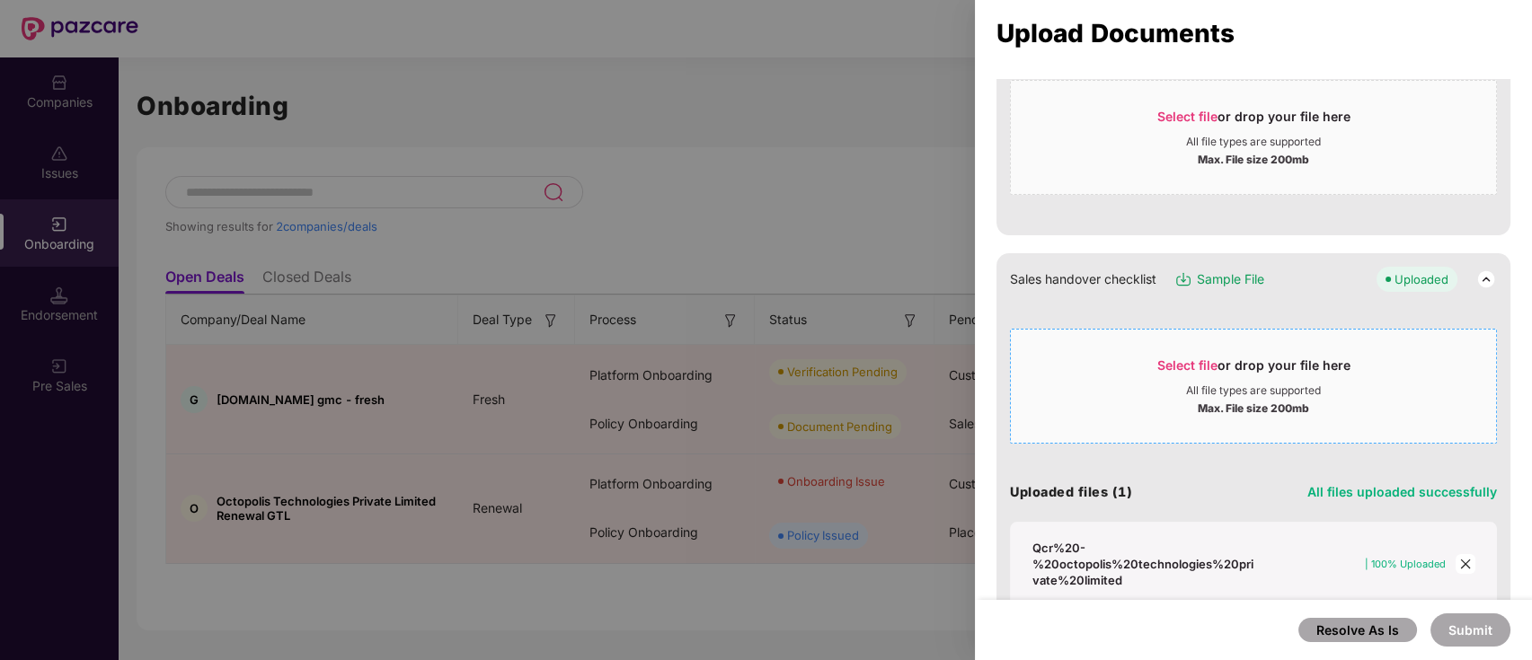
scroll to position [396, 0]
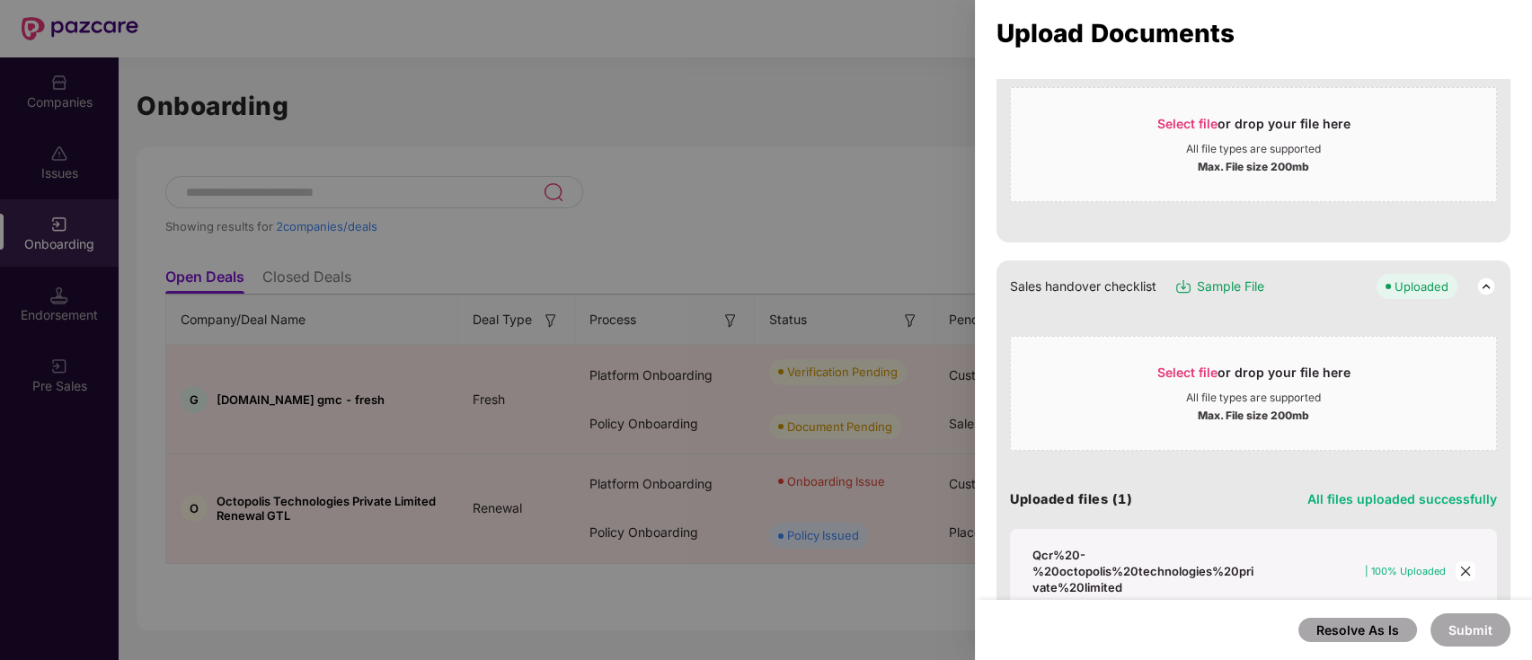
click at [1477, 284] on img at bounding box center [1486, 287] width 22 height 22
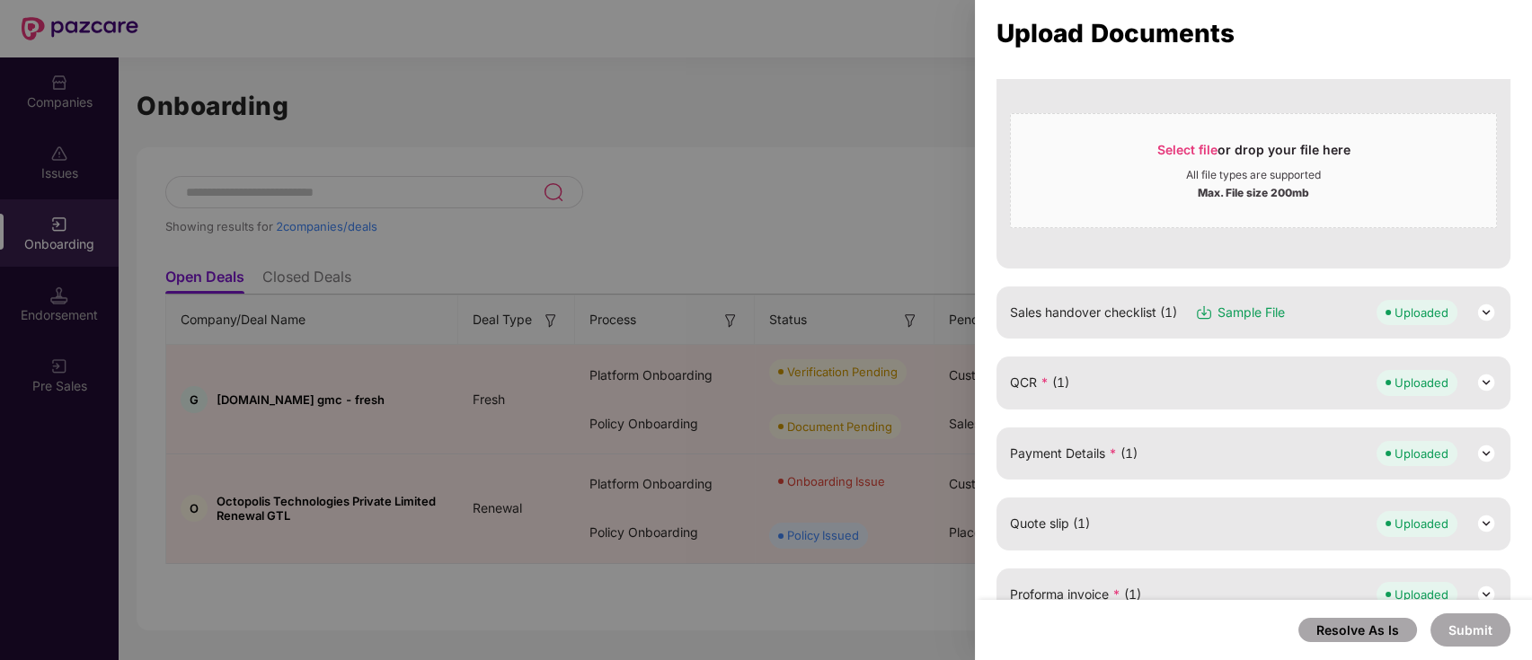
scroll to position [368, 0]
click at [1475, 313] on img at bounding box center [1486, 316] width 22 height 22
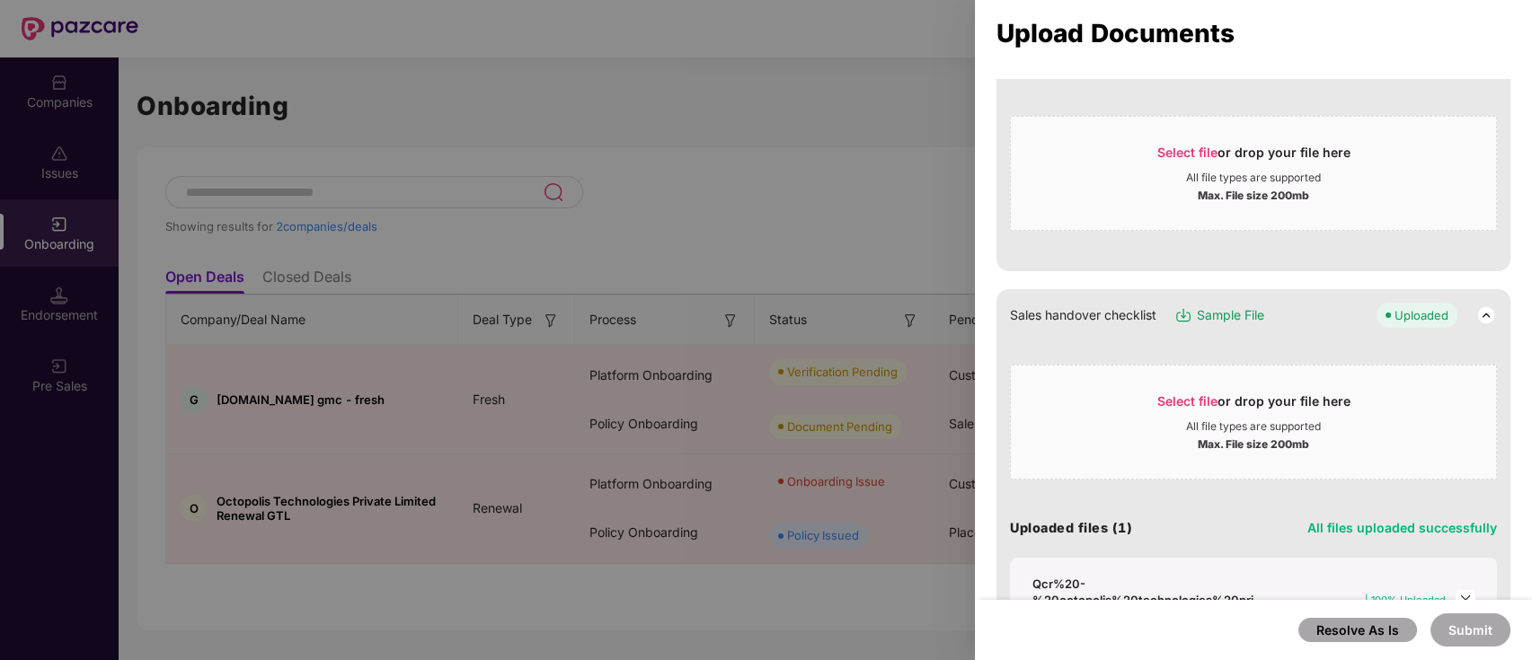
scroll to position [439, 0]
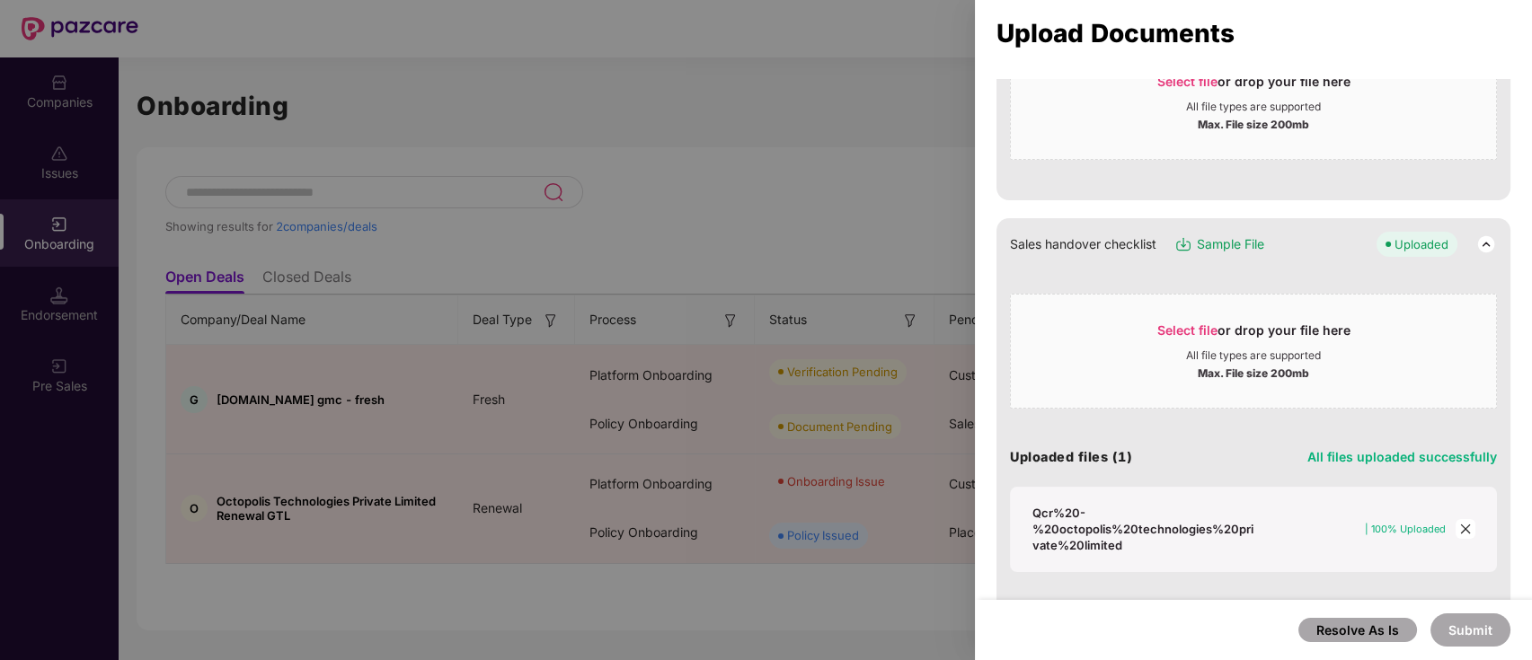
click at [1153, 527] on div "Qcr%20-%20octopolis%20technologies%20private%20limited" at bounding box center [1145, 529] width 227 height 49
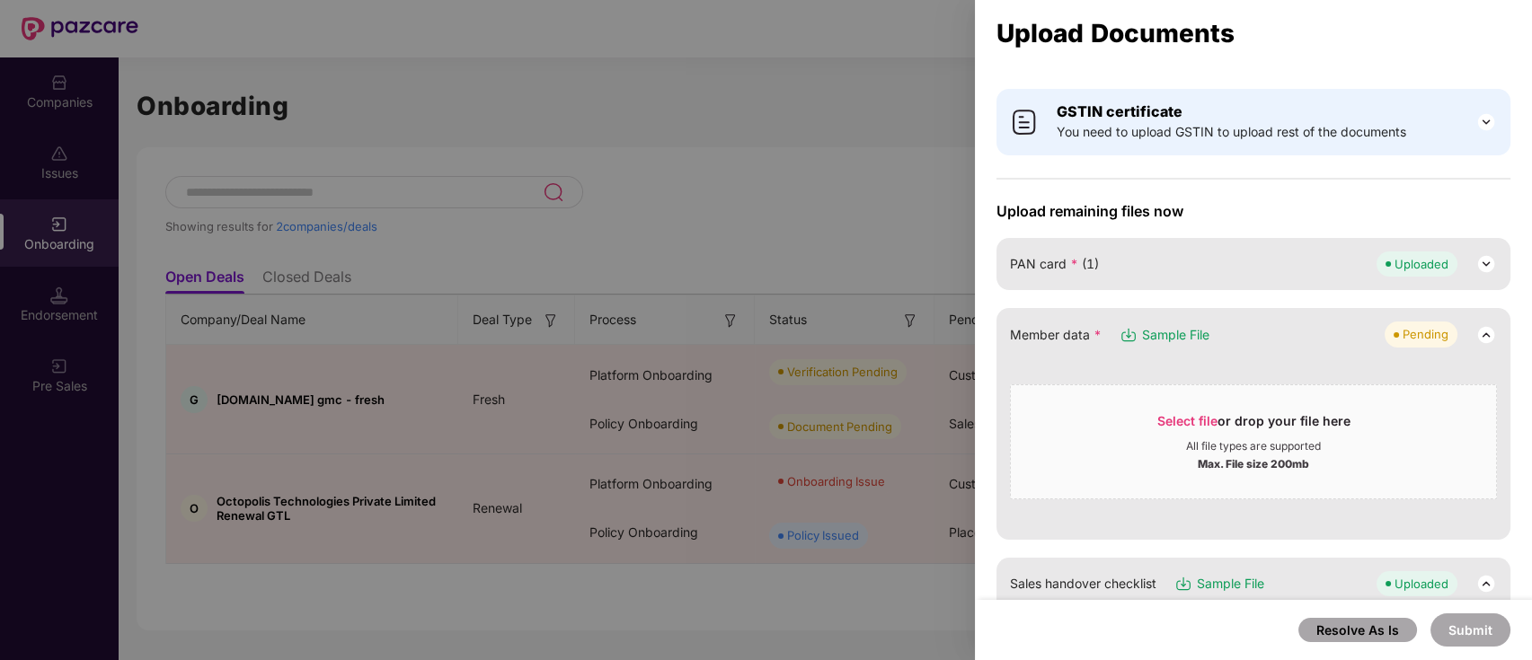
scroll to position [94, 0]
